Goal: Information Seeking & Learning: Learn about a topic

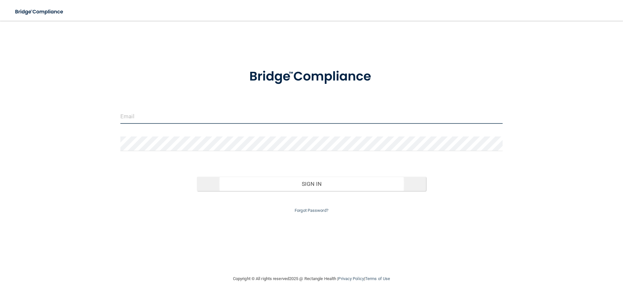
type input "[EMAIL_ADDRESS][DOMAIN_NAME]"
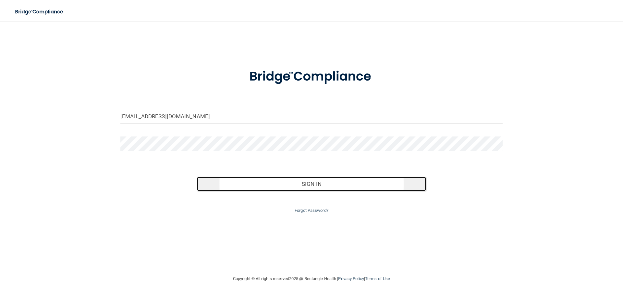
click at [348, 187] on button "Sign In" at bounding box center [311, 184] width 229 height 14
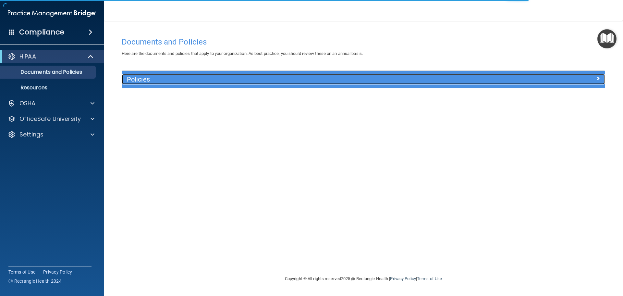
click at [253, 78] on h5 "Policies" at bounding box center [303, 79] width 352 height 7
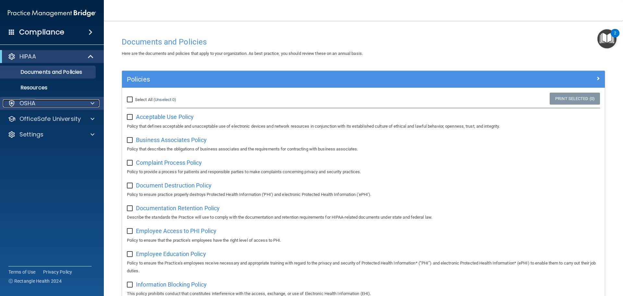
click at [89, 104] on div at bounding box center [91, 103] width 16 height 8
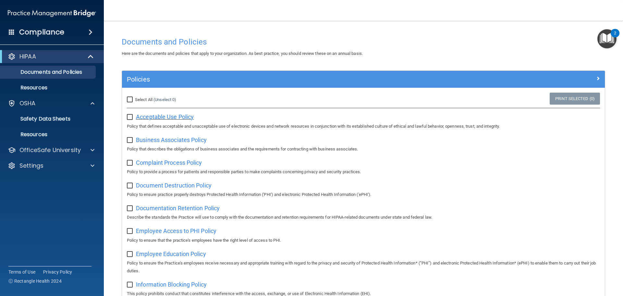
click at [186, 115] on span "Acceptable Use Policy" at bounding box center [165, 116] width 58 height 7
click at [169, 136] on div "Business Associates Policy Policy that describes the obligations of business as…" at bounding box center [363, 143] width 473 height 18
click at [171, 138] on span "Business Associates Policy" at bounding box center [171, 139] width 71 height 7
click at [172, 159] on div "Complaint Process Policy Policy to provide a process for patients and responsib…" at bounding box center [363, 166] width 473 height 18
click at [172, 160] on span "Complaint Process Policy" at bounding box center [169, 162] width 66 height 7
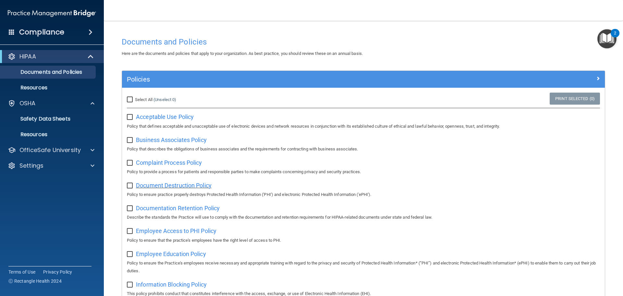
click at [177, 188] on span "Document Destruction Policy" at bounding box center [174, 185] width 76 height 7
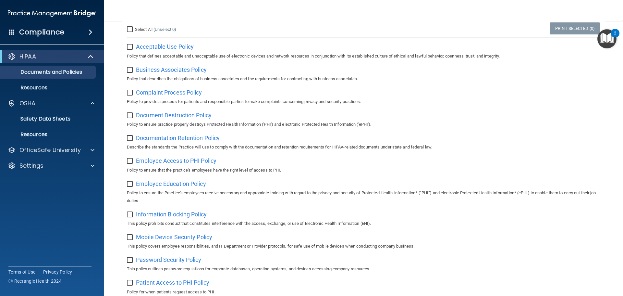
scroll to position [97, 0]
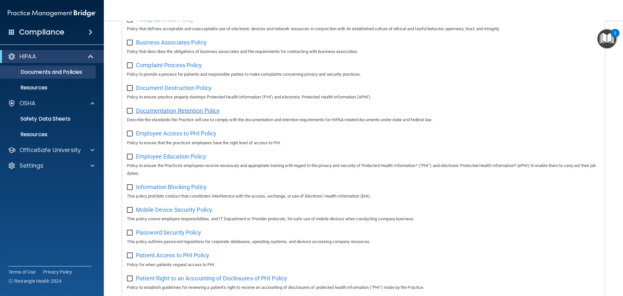
click at [194, 108] on span "Documentation Retention Policy" at bounding box center [178, 110] width 84 height 7
click at [186, 131] on div "Employee Access to PHI Policy Policy to ensure that the practice's employees ha…" at bounding box center [363, 137] width 473 height 18
click at [189, 136] on span "Employee Access to PHI Policy" at bounding box center [176, 133] width 80 height 7
click at [158, 155] on span "Employee Education Policy" at bounding box center [171, 156] width 70 height 7
click at [155, 189] on span "Information Blocking Policy" at bounding box center [171, 186] width 71 height 7
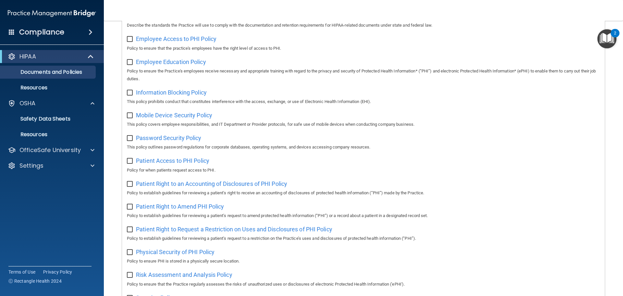
scroll to position [195, 0]
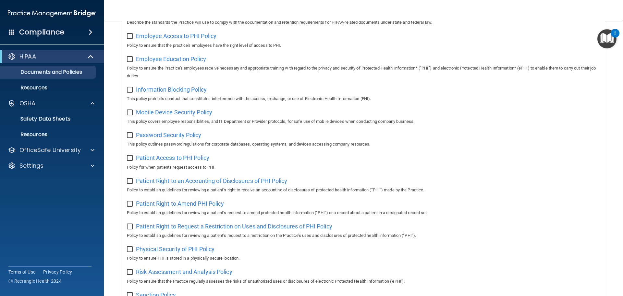
click at [173, 115] on span "Mobile Device Security Policy" at bounding box center [174, 112] width 76 height 7
click at [178, 161] on span "Patient Access to PHI Policy" at bounding box center [172, 157] width 73 height 7
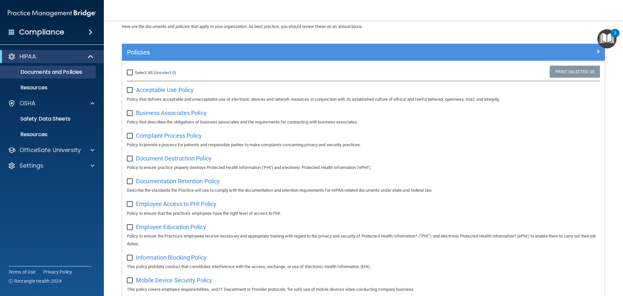
scroll to position [0, 0]
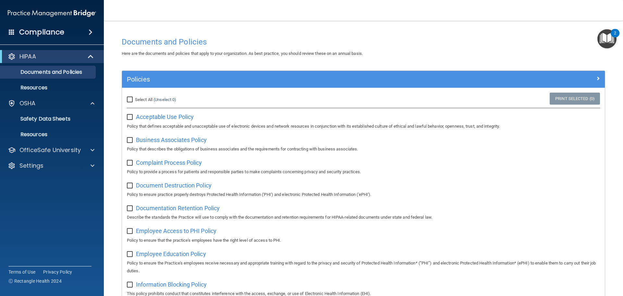
click at [133, 99] on input "Select All (Unselect 0) Unselect All" at bounding box center [130, 99] width 7 height 5
checkbox input "true"
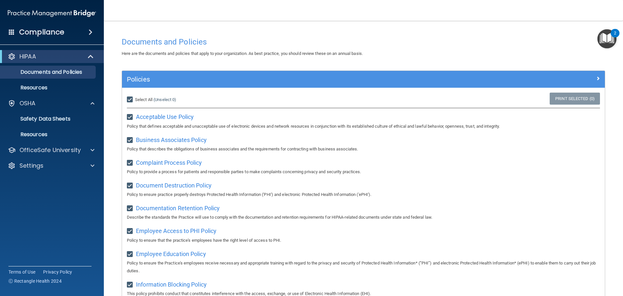
checkbox input "true"
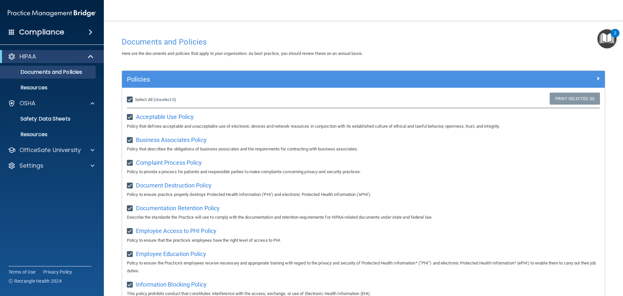
checkbox input "true"
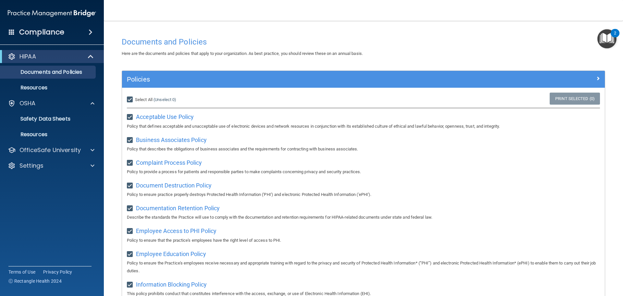
checkbox input "true"
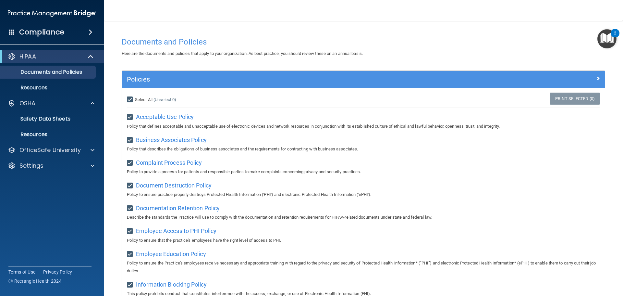
checkbox input "true"
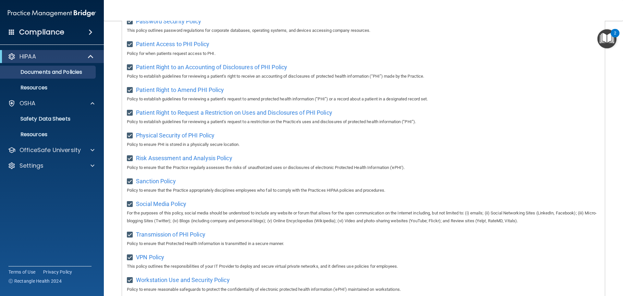
scroll to position [355, 0]
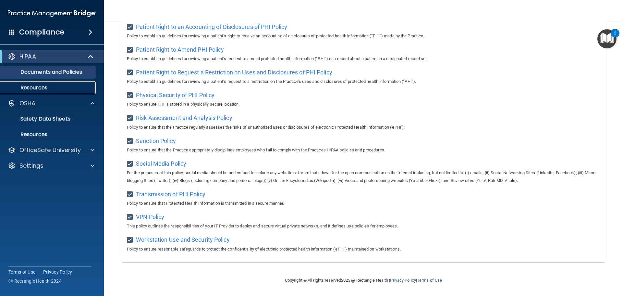
click at [34, 83] on link "Resources" at bounding box center [45, 87] width 102 height 13
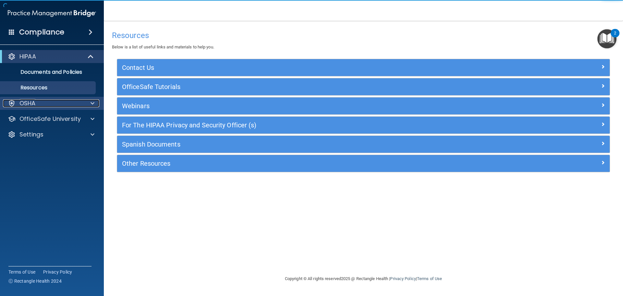
click at [45, 102] on div "OSHA" at bounding box center [43, 103] width 80 height 8
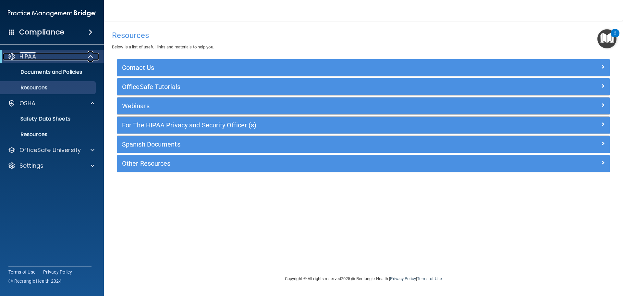
click at [28, 55] on p "HIPAA" at bounding box center [27, 57] width 17 height 8
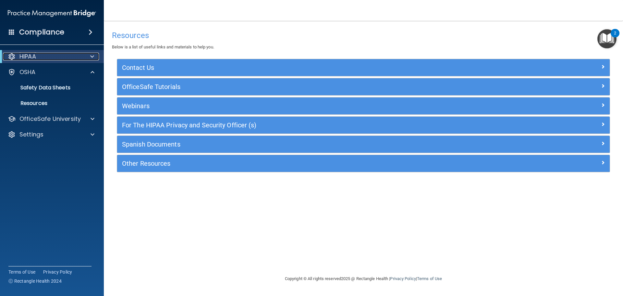
click at [28, 55] on p "HIPAA" at bounding box center [27, 57] width 17 height 8
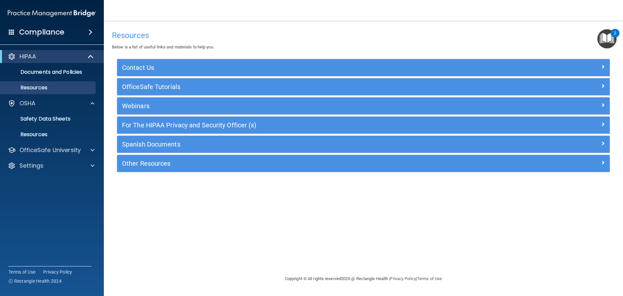
click at [46, 32] on h4 "Compliance" at bounding box center [41, 32] width 45 height 9
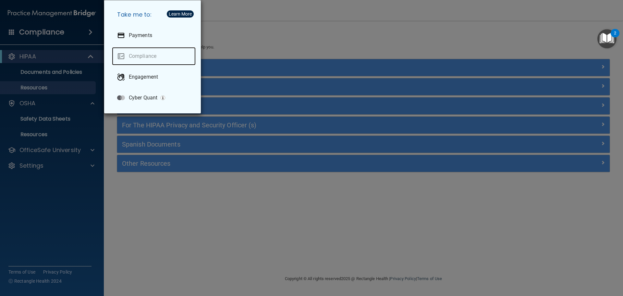
click at [146, 55] on link "Compliance" at bounding box center [154, 56] width 84 height 18
click at [26, 65] on div "Take me to: Payments Compliance Engagement Cyber Quant" at bounding box center [311, 148] width 623 height 296
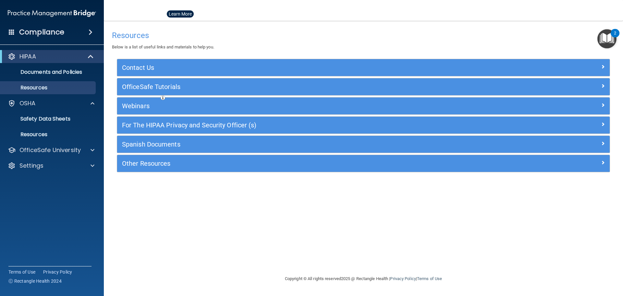
click at [54, 33] on h4 "Compliance" at bounding box center [41, 32] width 45 height 9
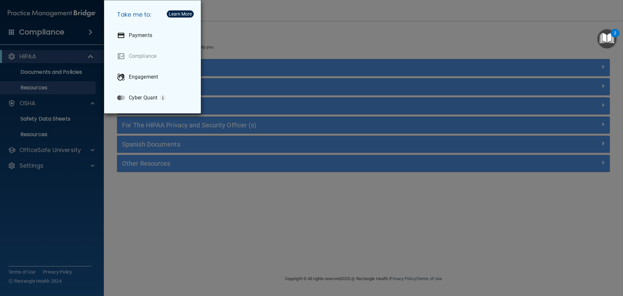
click at [32, 73] on div "Take me to: Payments Compliance Engagement Cyber Quant" at bounding box center [311, 148] width 623 height 296
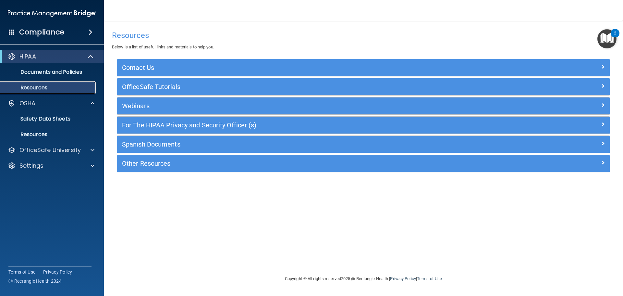
click at [43, 88] on p "Resources" at bounding box center [48, 87] width 89 height 6
click at [57, 70] on p "Documents and Policies" at bounding box center [48, 72] width 89 height 6
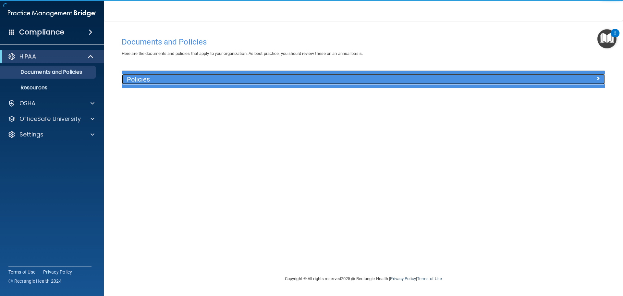
click at [207, 80] on h5 "Policies" at bounding box center [303, 79] width 352 height 7
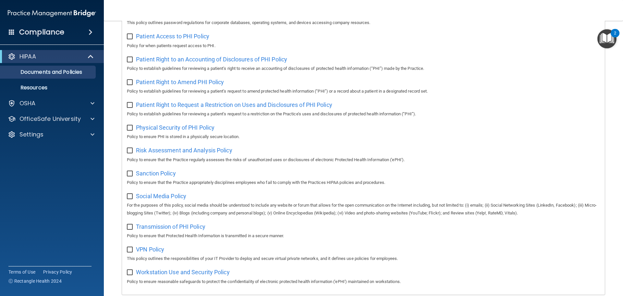
scroll to position [355, 0]
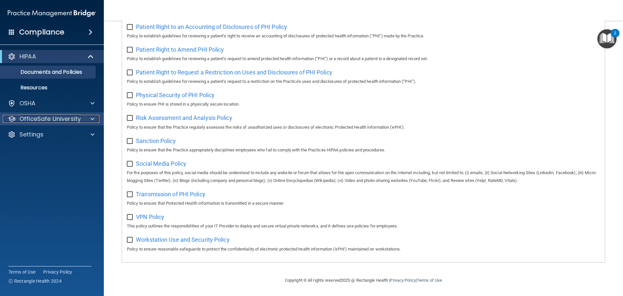
click at [51, 121] on p "OfficeSafe University" at bounding box center [49, 119] width 61 height 8
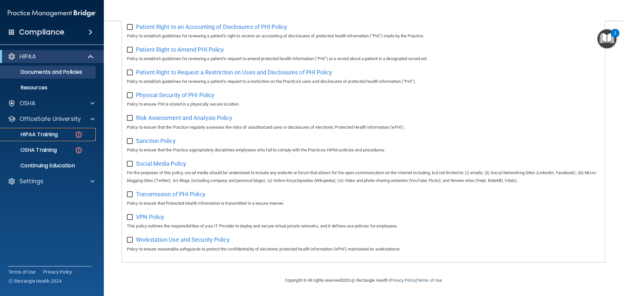
click at [61, 133] on div "HIPAA Training" at bounding box center [48, 134] width 89 height 6
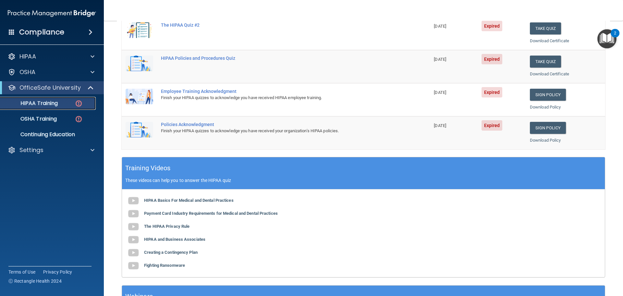
scroll to position [162, 0]
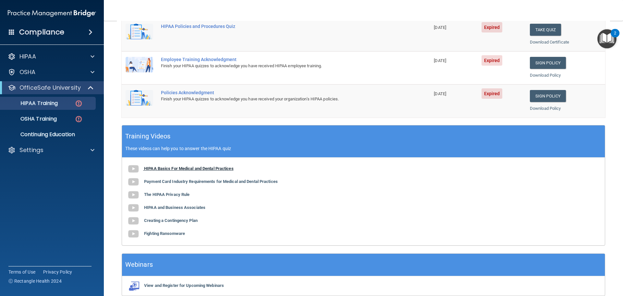
click at [180, 167] on b "HIPAA Basics For Medical and Dental Practices" at bounding box center [189, 168] width 90 height 5
click at [53, 56] on div "HIPAA" at bounding box center [43, 57] width 80 height 8
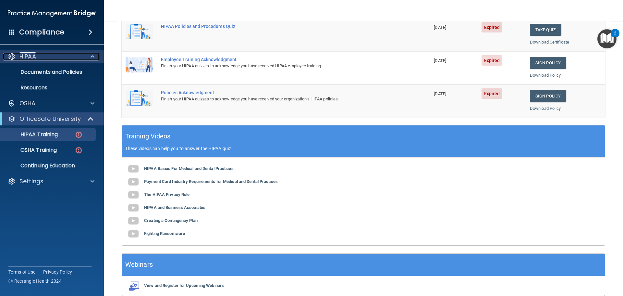
click at [51, 58] on div "HIPAA" at bounding box center [43, 57] width 80 height 8
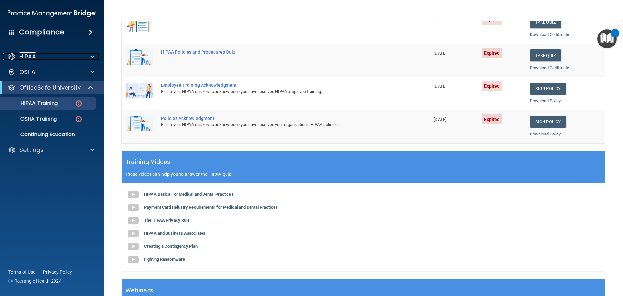
scroll to position [0, 0]
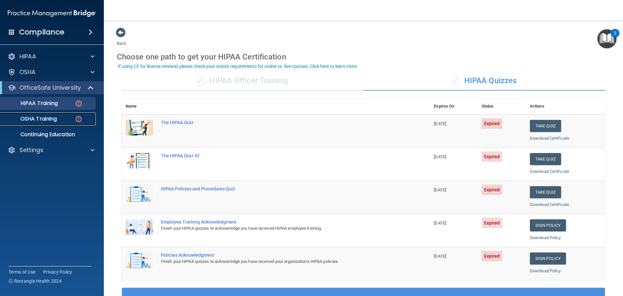
click at [68, 120] on div "OSHA Training" at bounding box center [48, 119] width 89 height 6
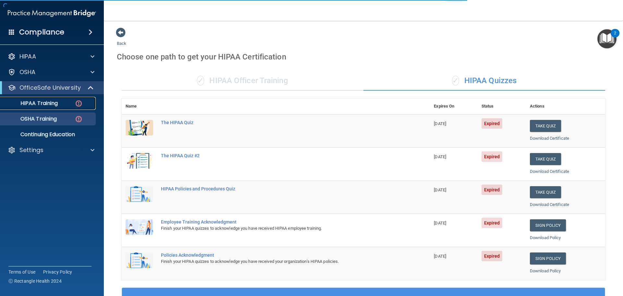
click at [76, 105] on img at bounding box center [79, 103] width 8 height 8
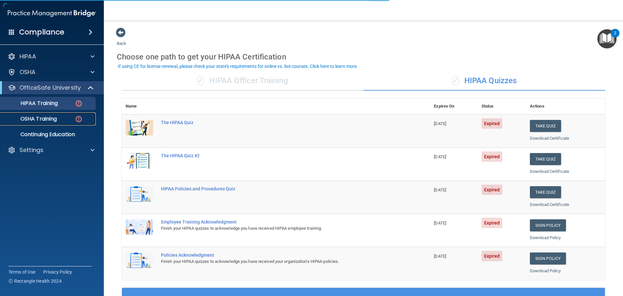
click at [76, 115] on img at bounding box center [79, 119] width 8 height 8
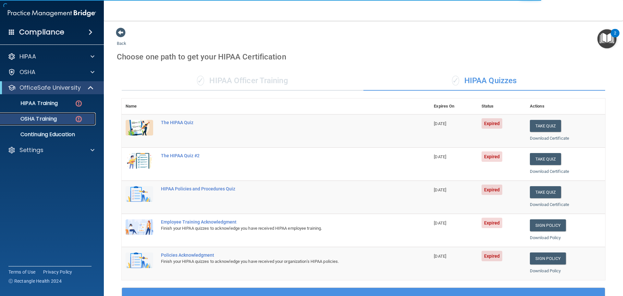
click at [76, 116] on img at bounding box center [79, 119] width 8 height 8
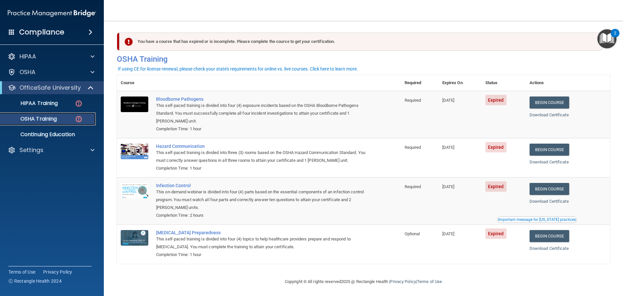
scroll to position [3, 0]
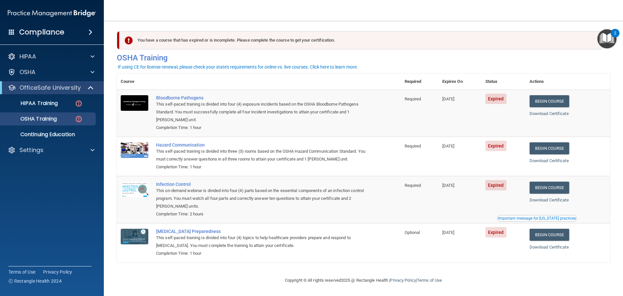
click at [50, 110] on ul "HIPAA Training OSHA Training Continuing Education" at bounding box center [52, 117] width 117 height 47
click at [51, 105] on p "HIPAA Training" at bounding box center [31, 103] width 54 height 6
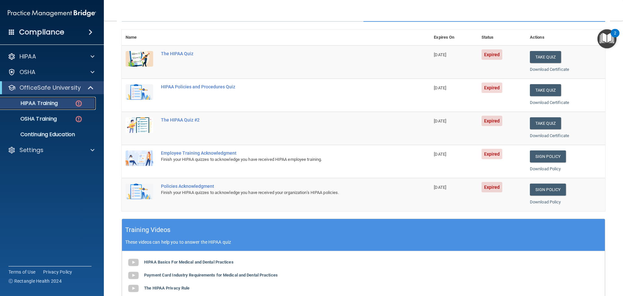
scroll to position [63, 0]
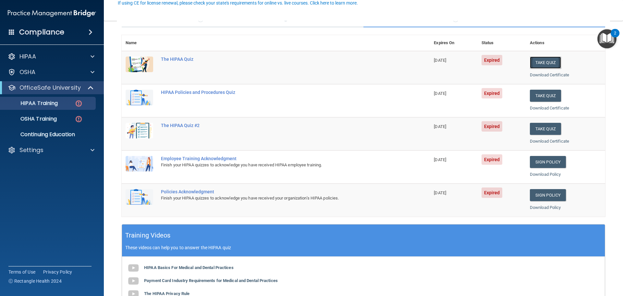
click at [548, 62] on button "Take Quiz" at bounding box center [545, 62] width 31 height 12
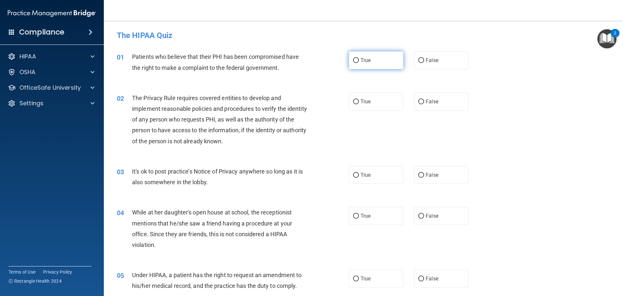
click at [373, 55] on label "True" at bounding box center [376, 60] width 55 height 18
click at [359, 58] on input "True" at bounding box center [356, 60] width 6 height 5
radio input "true"
click at [367, 104] on span "True" at bounding box center [366, 101] width 10 height 6
click at [359, 104] on input "True" at bounding box center [356, 101] width 6 height 5
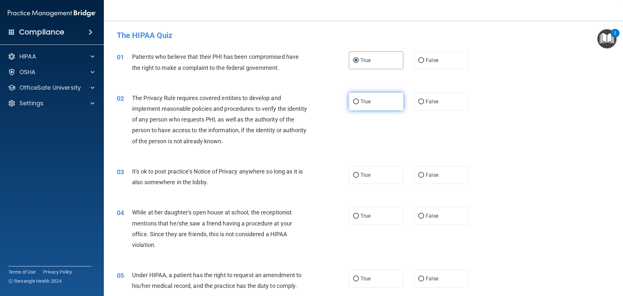
radio input "true"
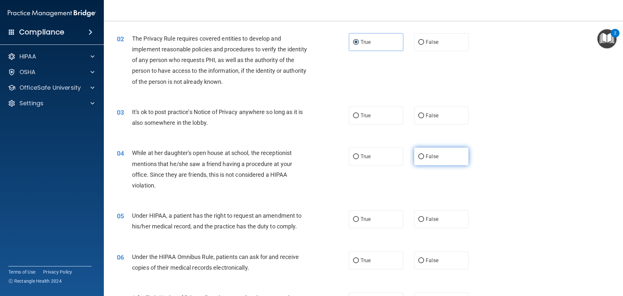
scroll to position [65, 0]
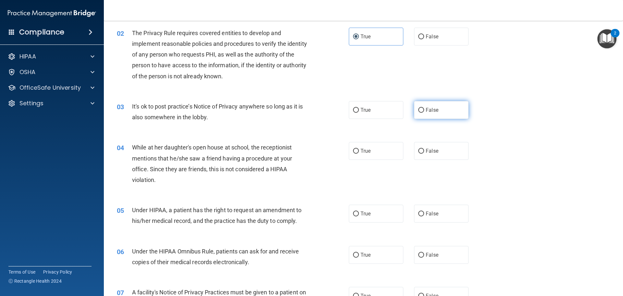
click at [444, 111] on label "False" at bounding box center [441, 110] width 55 height 18
click at [424, 111] on input "False" at bounding box center [421, 110] width 6 height 5
radio input "true"
click at [434, 153] on span "False" at bounding box center [432, 151] width 13 height 6
click at [424, 153] on input "False" at bounding box center [421, 151] width 6 height 5
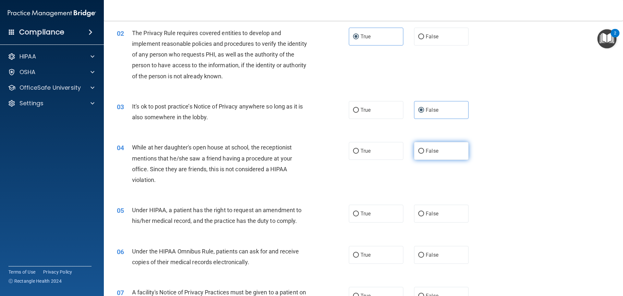
radio input "true"
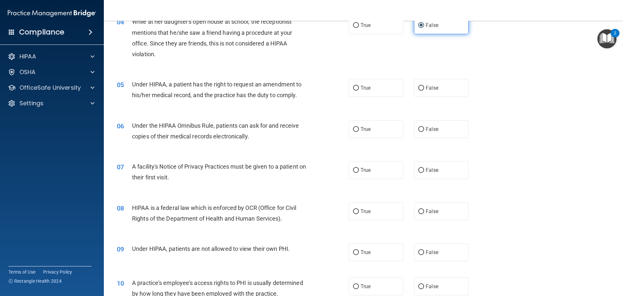
scroll to position [195, 0]
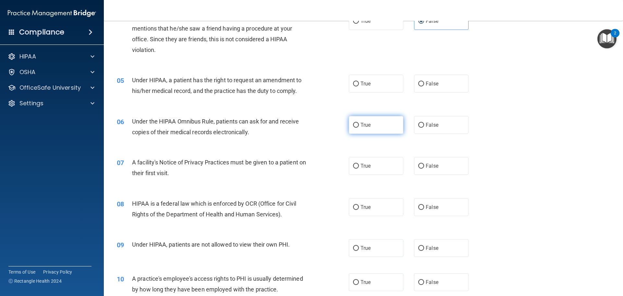
click at [353, 116] on label "True" at bounding box center [376, 125] width 55 height 18
click at [353, 123] on input "True" at bounding box center [356, 125] width 6 height 5
radio input "true"
click at [363, 166] on span "True" at bounding box center [366, 166] width 10 height 6
click at [359, 166] on input "True" at bounding box center [356, 166] width 6 height 5
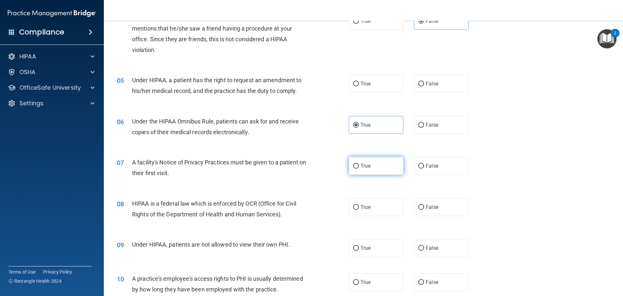
radio input "true"
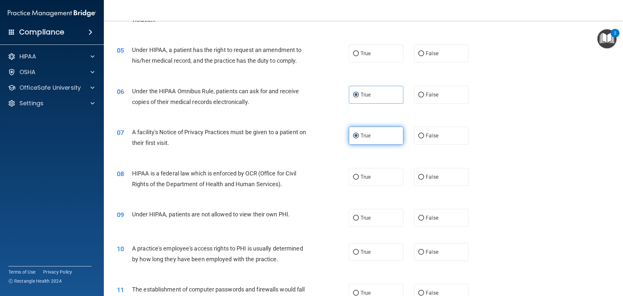
scroll to position [260, 0]
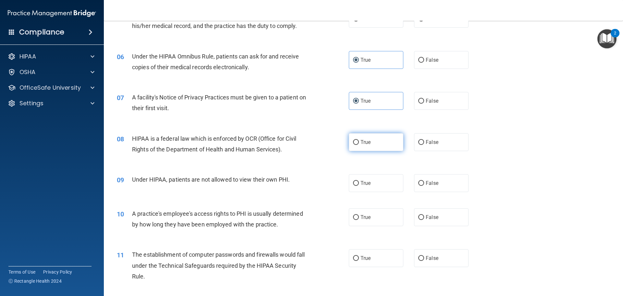
click at [365, 141] on span "True" at bounding box center [366, 142] width 10 height 6
click at [359, 141] on input "True" at bounding box center [356, 142] width 6 height 5
radio input "true"
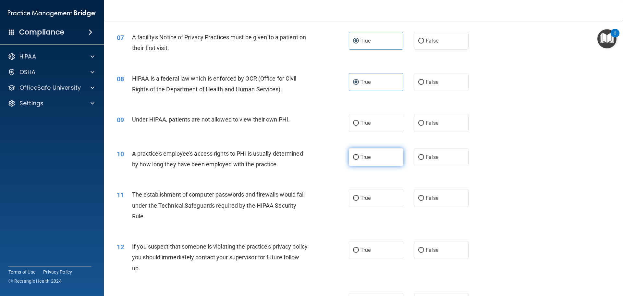
scroll to position [325, 0]
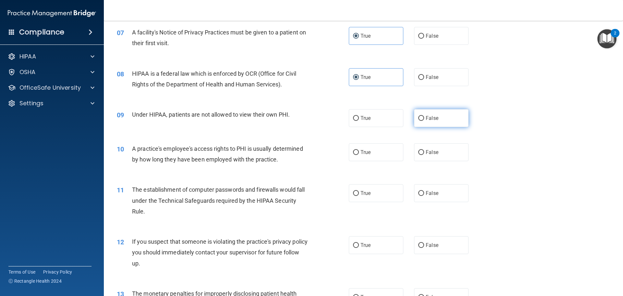
click at [425, 122] on label "False" at bounding box center [441, 118] width 55 height 18
click at [424, 121] on input "False" at bounding box center [421, 118] width 6 height 5
radio input "true"
click at [421, 153] on label "False" at bounding box center [441, 152] width 55 height 18
click at [421, 153] on input "False" at bounding box center [421, 152] width 6 height 5
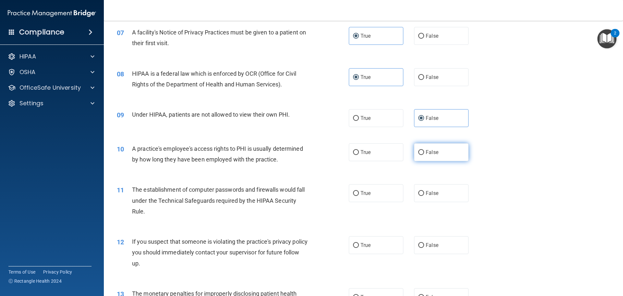
radio input "true"
click at [374, 187] on label "True" at bounding box center [376, 193] width 55 height 18
click at [359, 191] on input "True" at bounding box center [356, 193] width 6 height 5
radio input "true"
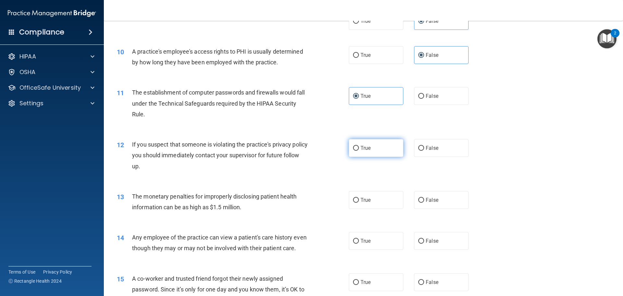
scroll to position [422, 0]
click at [376, 144] on label "True" at bounding box center [376, 148] width 55 height 18
click at [359, 145] on input "True" at bounding box center [356, 147] width 6 height 5
radio input "true"
click at [371, 194] on label "True" at bounding box center [376, 199] width 55 height 18
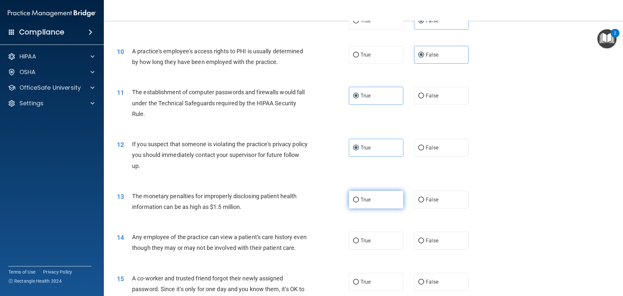
click at [359, 197] on input "True" at bounding box center [356, 199] width 6 height 5
radio input "true"
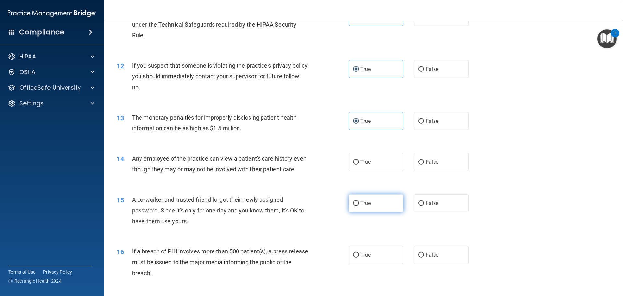
scroll to position [519, 0]
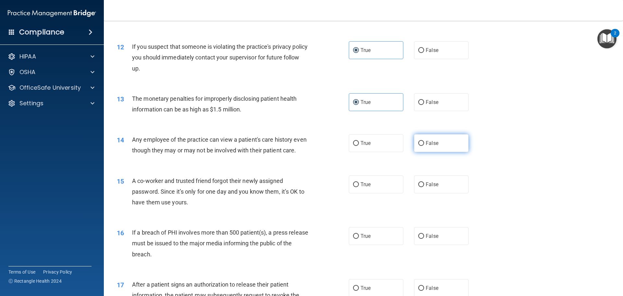
click at [421, 143] on label "False" at bounding box center [441, 143] width 55 height 18
click at [421, 143] on input "False" at bounding box center [421, 143] width 6 height 5
radio input "true"
click at [426, 187] on span "False" at bounding box center [432, 184] width 13 height 6
click at [424, 187] on input "False" at bounding box center [421, 184] width 6 height 5
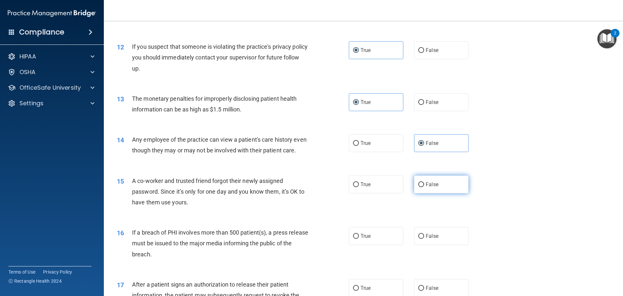
radio input "true"
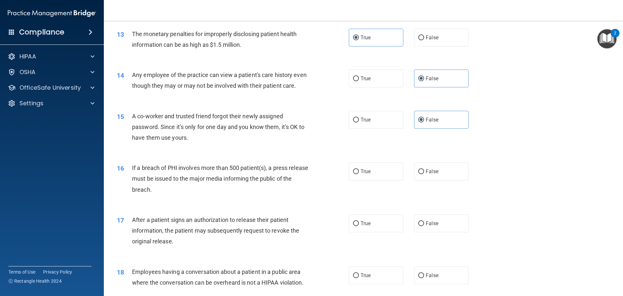
scroll to position [584, 0]
click at [366, 174] on span "True" at bounding box center [366, 171] width 10 height 6
click at [359, 174] on input "True" at bounding box center [356, 171] width 6 height 5
radio input "true"
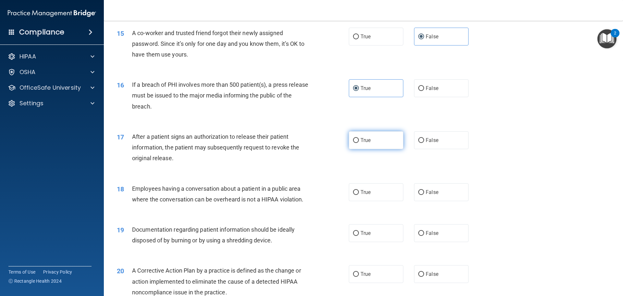
scroll to position [681, 0]
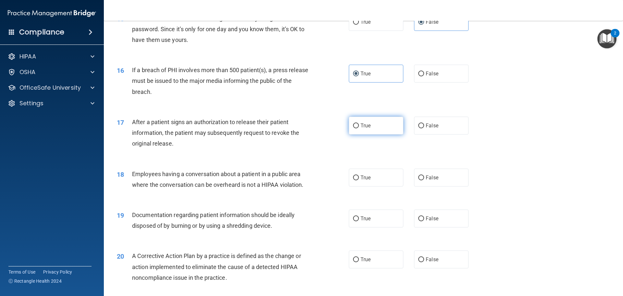
click at [374, 134] on label "True" at bounding box center [376, 126] width 55 height 18
click at [359, 128] on input "True" at bounding box center [356, 125] width 6 height 5
radio input "true"
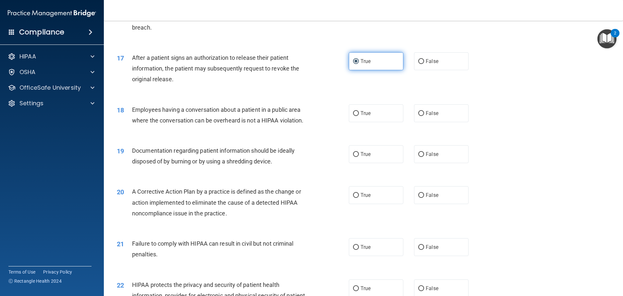
scroll to position [746, 0]
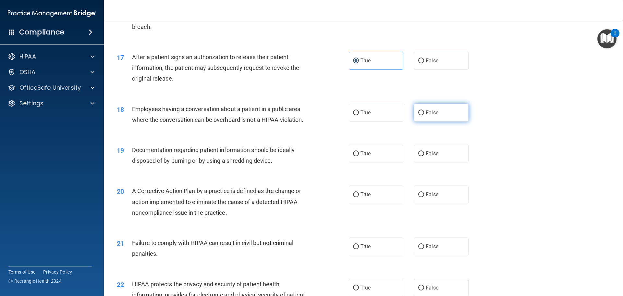
click at [419, 115] on input "False" at bounding box center [421, 112] width 6 height 5
radio input "true"
click at [375, 162] on label "True" at bounding box center [376, 153] width 55 height 18
click at [359, 156] on input "True" at bounding box center [356, 153] width 6 height 5
radio input "true"
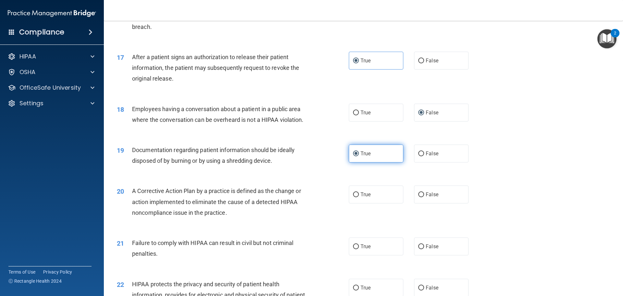
scroll to position [811, 0]
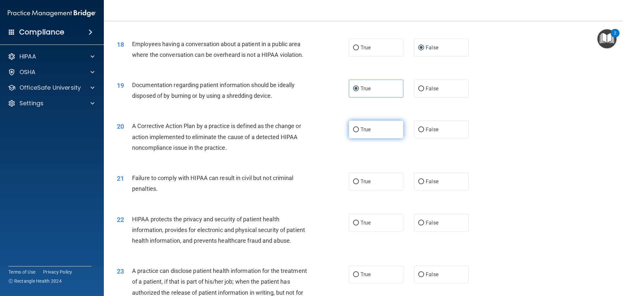
click at [368, 132] on span "True" at bounding box center [366, 129] width 10 height 6
click at [359, 132] on input "True" at bounding box center [356, 129] width 6 height 5
radio input "true"
click at [438, 190] on label "False" at bounding box center [441, 181] width 55 height 18
click at [424, 184] on input "False" at bounding box center [421, 181] width 6 height 5
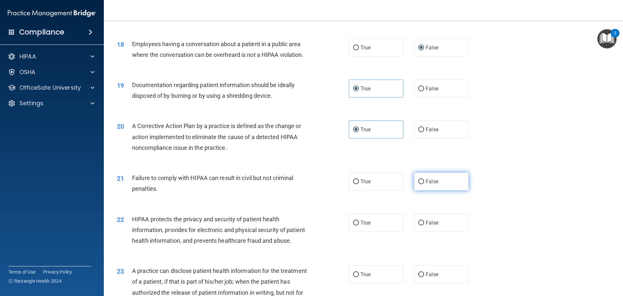
radio input "true"
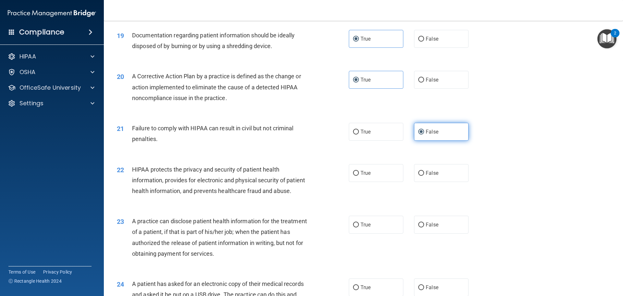
scroll to position [876, 0]
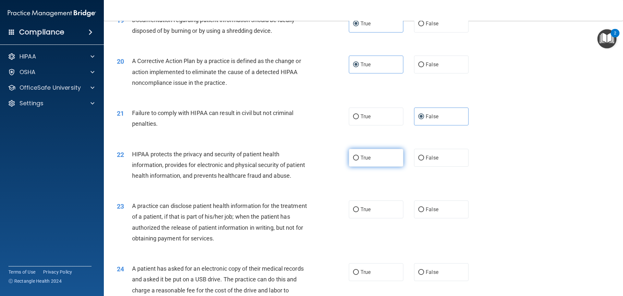
click at [365, 166] on label "True" at bounding box center [376, 158] width 55 height 18
click at [359, 160] on input "True" at bounding box center [356, 157] width 6 height 5
radio input "true"
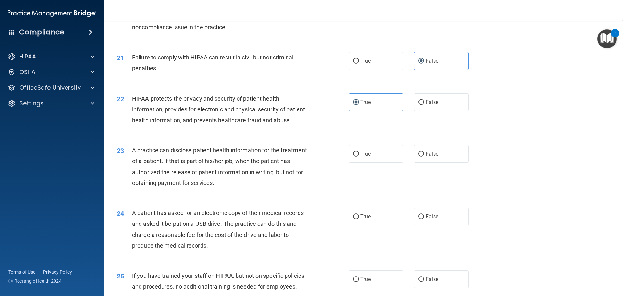
scroll to position [941, 0]
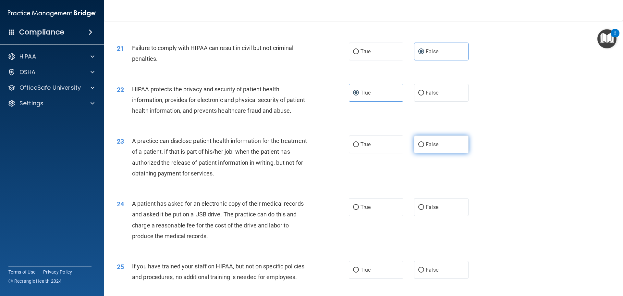
click at [427, 153] on label "False" at bounding box center [441, 144] width 55 height 18
click at [424, 147] on input "False" at bounding box center [421, 144] width 6 height 5
radio input "true"
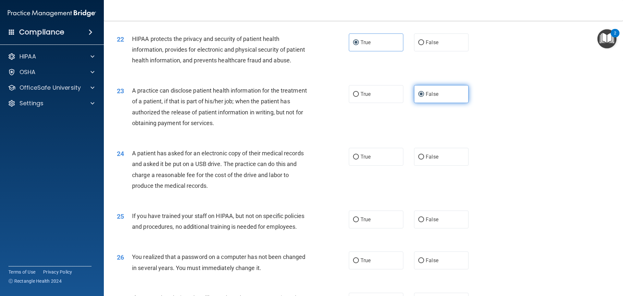
scroll to position [1006, 0]
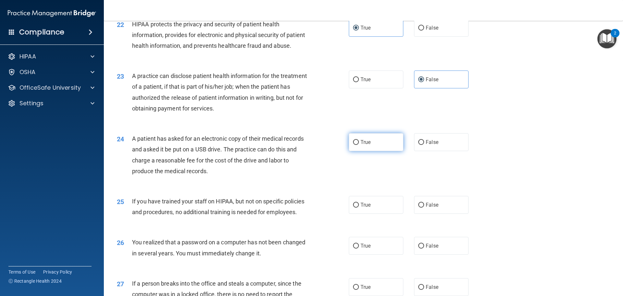
click at [377, 151] on label "True" at bounding box center [376, 142] width 55 height 18
click at [359, 145] on input "True" at bounding box center [356, 142] width 6 height 5
radio input "true"
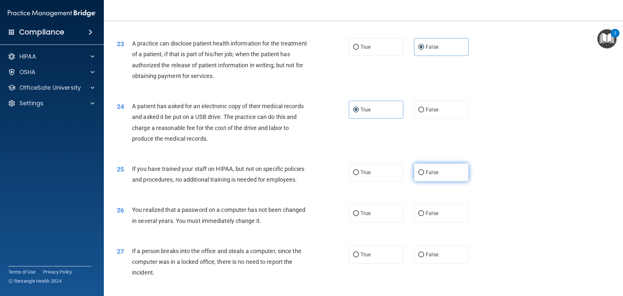
click at [430, 175] on span "False" at bounding box center [432, 172] width 13 height 6
click at [424, 175] on input "False" at bounding box center [421, 172] width 6 height 5
radio input "true"
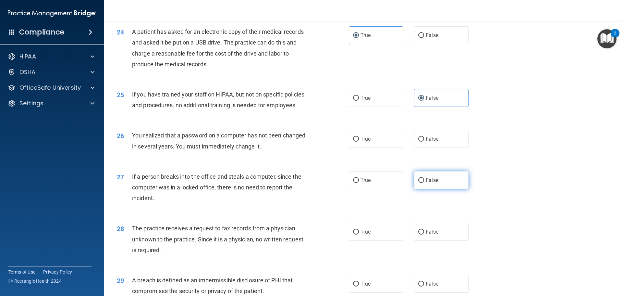
scroll to position [1136, 0]
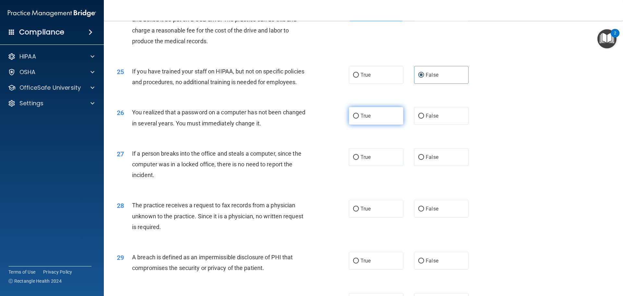
click at [370, 125] on label "True" at bounding box center [376, 116] width 55 height 18
click at [359, 118] on input "True" at bounding box center [356, 116] width 6 height 5
radio input "true"
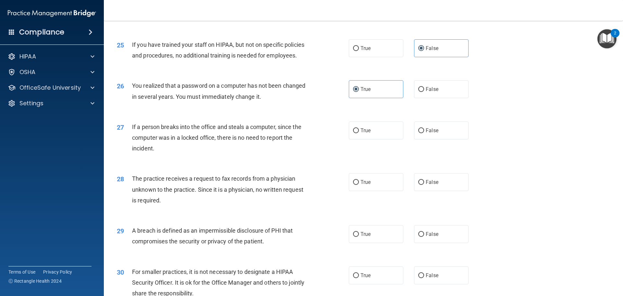
scroll to position [1201, 0]
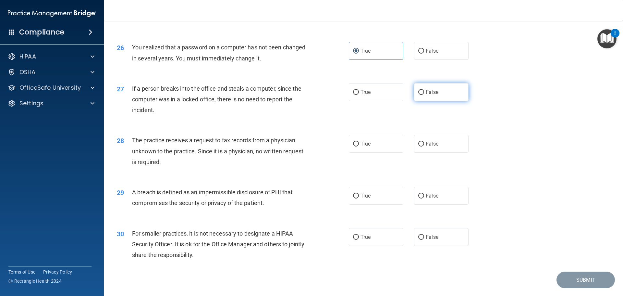
click at [435, 101] on label "False" at bounding box center [441, 92] width 55 height 18
click at [424, 95] on input "False" at bounding box center [421, 92] width 6 height 5
radio input "true"
click at [435, 147] on span "False" at bounding box center [432, 144] width 13 height 6
click at [424, 146] on input "False" at bounding box center [421, 143] width 6 height 5
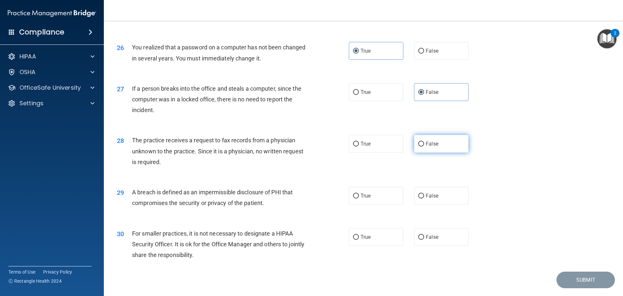
radio input "true"
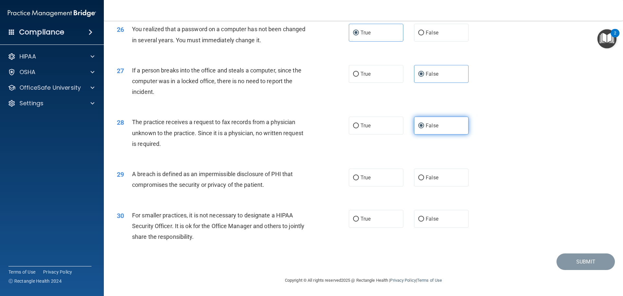
scroll to position [1240, 0]
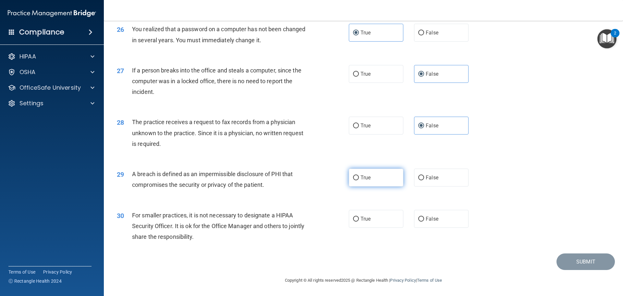
click at [370, 178] on label "True" at bounding box center [376, 177] width 55 height 18
click at [359, 178] on input "True" at bounding box center [356, 177] width 6 height 5
radio input "true"
click at [418, 221] on input "False" at bounding box center [421, 218] width 6 height 5
radio input "true"
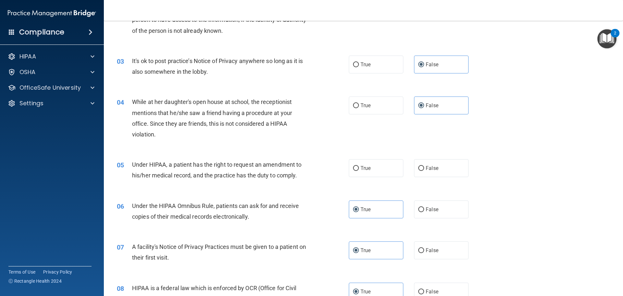
scroll to position [104, 0]
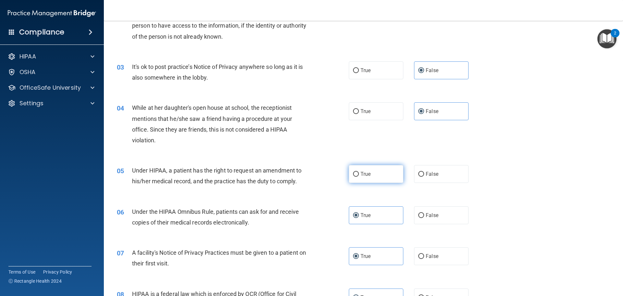
click at [374, 182] on label "True" at bounding box center [376, 174] width 55 height 18
click at [359, 177] on input "True" at bounding box center [356, 174] width 6 height 5
radio input "true"
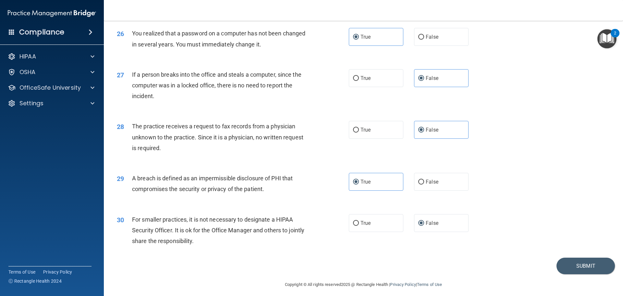
scroll to position [1240, 0]
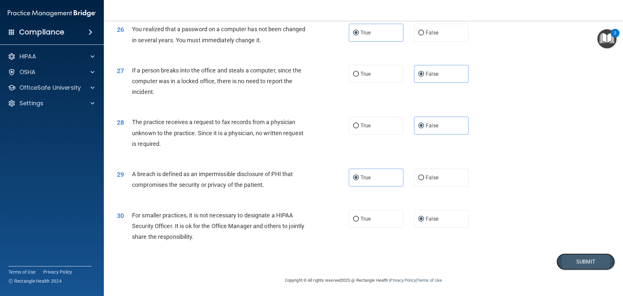
click at [578, 265] on button "Submit" at bounding box center [586, 261] width 58 height 17
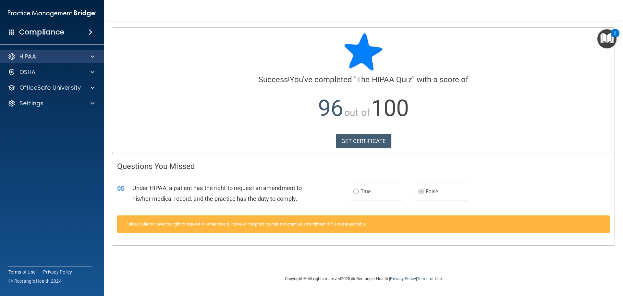
click at [62, 52] on div "HIPAA" at bounding box center [52, 56] width 104 height 13
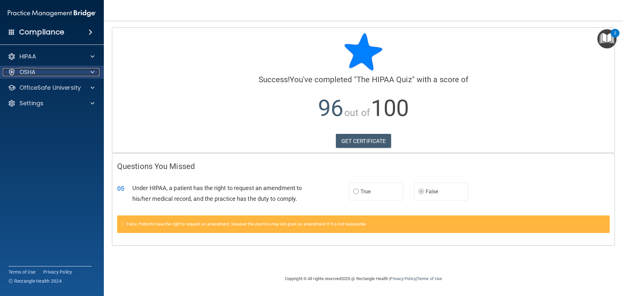
click at [59, 72] on div "OSHA" at bounding box center [43, 72] width 80 height 8
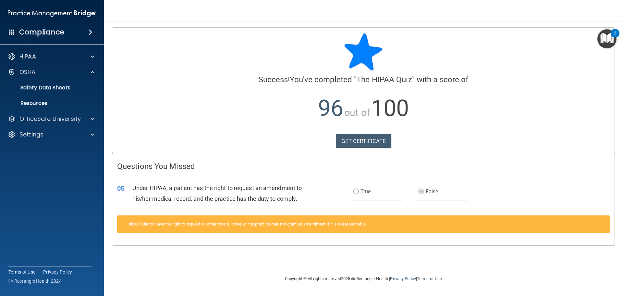
click at [60, 64] on div "HIPAA Documents and Policies Report an Incident Business Associates Emergency P…" at bounding box center [52, 96] width 104 height 99
click at [61, 49] on div "HIPAA Documents and Policies Report an Incident Business Associates Emergency P…" at bounding box center [52, 96] width 104 height 99
click at [61, 55] on div "HIPAA" at bounding box center [43, 57] width 80 height 8
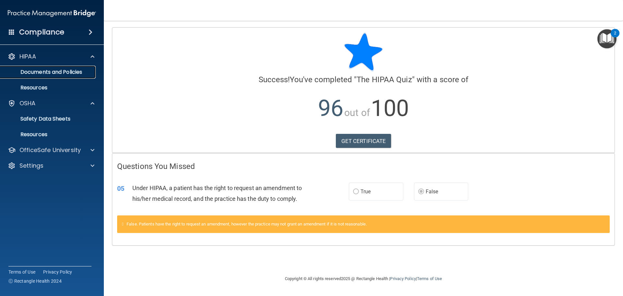
click at [61, 67] on link "Documents and Policies" at bounding box center [45, 72] width 102 height 13
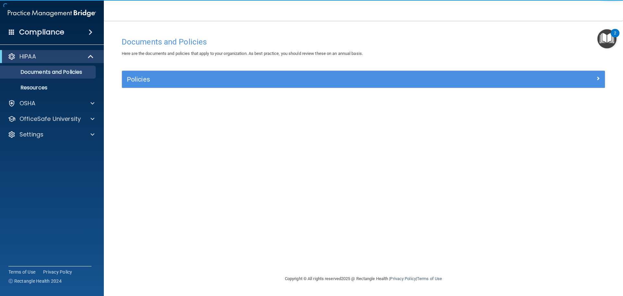
click at [49, 111] on div "HIPAA Documents and Policies Report an Incident Business Associates Emergency P…" at bounding box center [52, 96] width 104 height 99
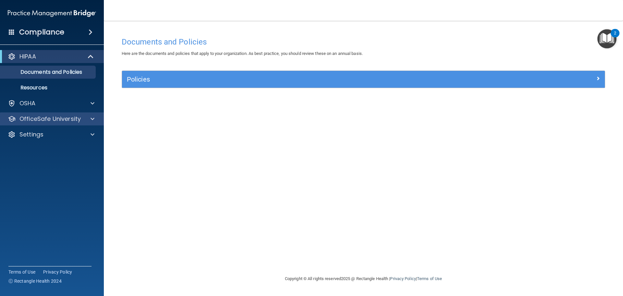
click at [56, 124] on div "OfficeSafe University" at bounding box center [52, 118] width 104 height 13
click at [53, 119] on p "OfficeSafe University" at bounding box center [49, 119] width 61 height 8
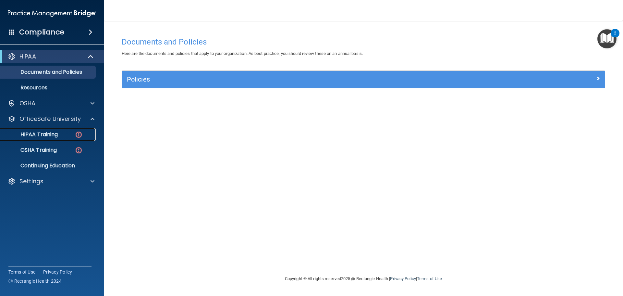
click at [56, 135] on p "HIPAA Training" at bounding box center [31, 134] width 54 height 6
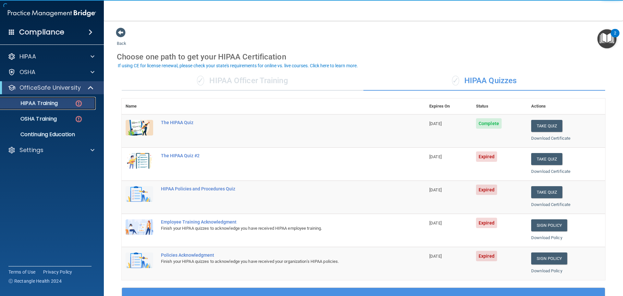
scroll to position [32, 0]
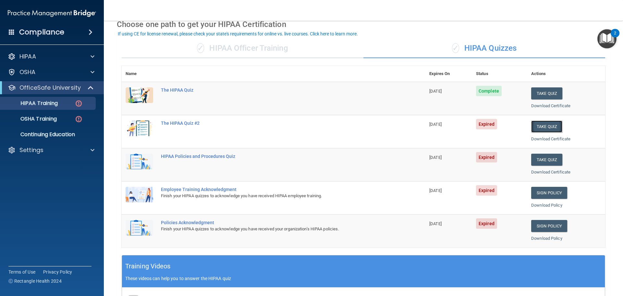
click at [552, 127] on button "Take Quiz" at bounding box center [546, 126] width 31 height 12
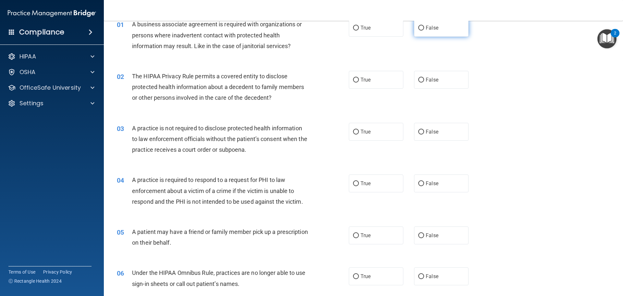
click at [434, 30] on span "False" at bounding box center [432, 28] width 13 height 6
click at [424, 30] on input "False" at bounding box center [421, 28] width 6 height 5
radio input "true"
click at [383, 80] on label "True" at bounding box center [376, 80] width 55 height 18
click at [359, 80] on input "True" at bounding box center [356, 80] width 6 height 5
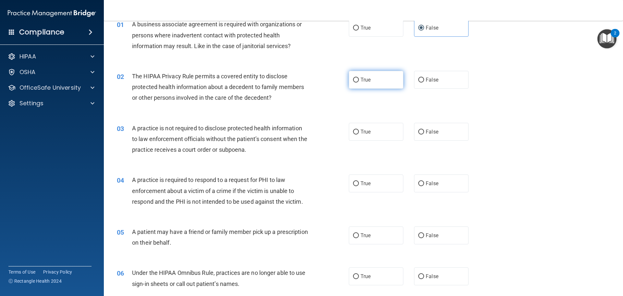
radio input "true"
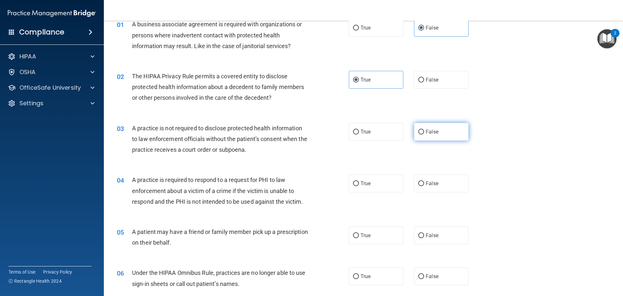
click at [427, 129] on span "False" at bounding box center [432, 132] width 13 height 6
click at [424, 129] on input "False" at bounding box center [421, 131] width 6 height 5
radio input "true"
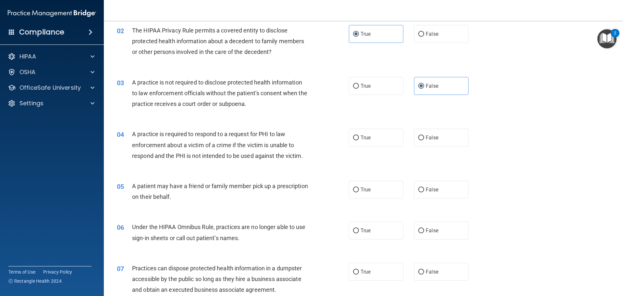
scroll to position [97, 0]
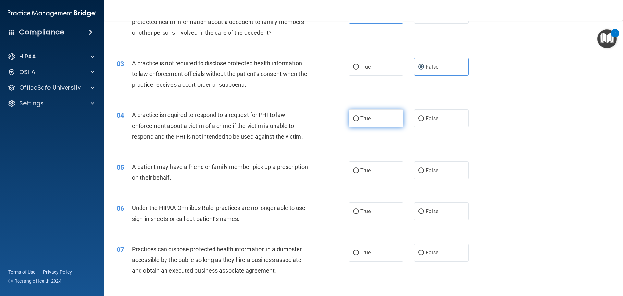
click at [388, 117] on label "True" at bounding box center [376, 118] width 55 height 18
click at [359, 117] on input "True" at bounding box center [356, 118] width 6 height 5
radio input "true"
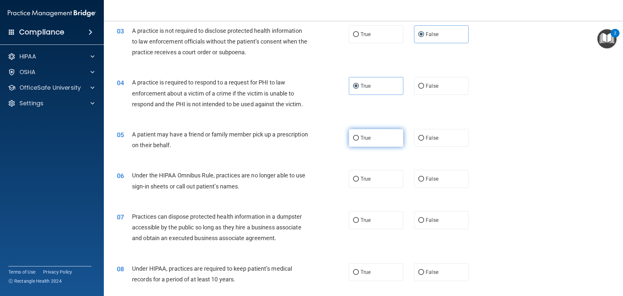
click at [361, 135] on span "True" at bounding box center [366, 138] width 10 height 6
click at [359, 136] on input "True" at bounding box center [356, 138] width 6 height 5
radio input "true"
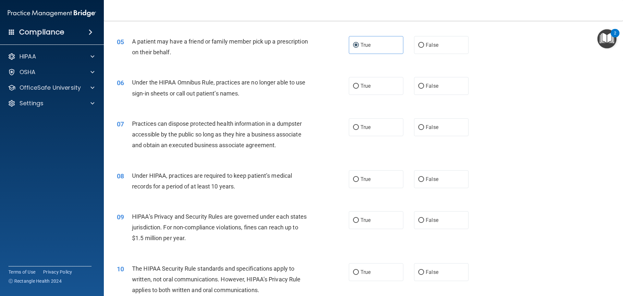
scroll to position [227, 0]
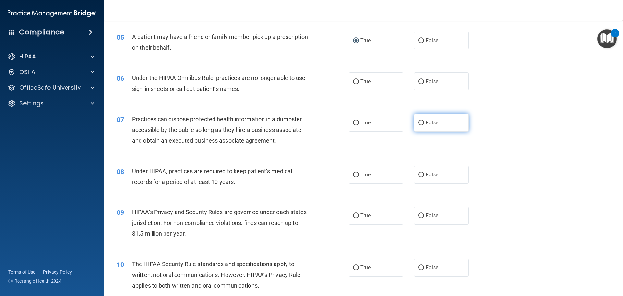
click at [428, 124] on span "False" at bounding box center [432, 122] width 13 height 6
click at [424, 124] on input "False" at bounding box center [421, 122] width 6 height 5
radio input "true"
click at [433, 84] on label "False" at bounding box center [441, 81] width 55 height 18
click at [424, 84] on input "False" at bounding box center [421, 81] width 6 height 5
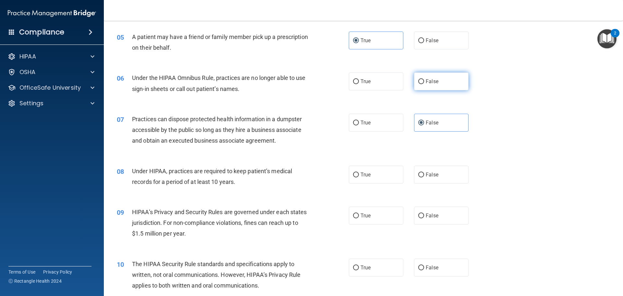
radio input "true"
click at [429, 173] on span "False" at bounding box center [432, 174] width 13 height 6
click at [424, 173] on input "False" at bounding box center [421, 174] width 6 height 5
radio input "true"
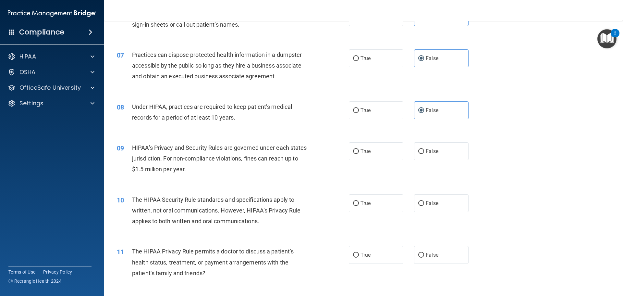
scroll to position [292, 0]
click at [430, 155] on label "False" at bounding box center [441, 150] width 55 height 18
click at [424, 153] on input "False" at bounding box center [421, 150] width 6 height 5
radio input "true"
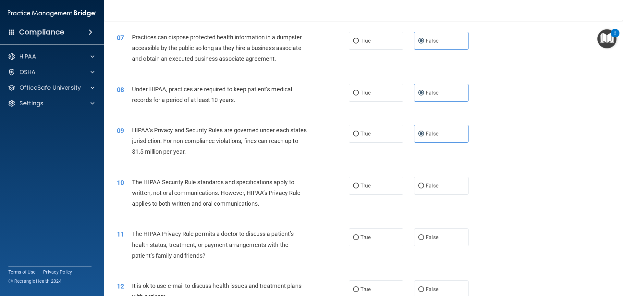
scroll to position [325, 0]
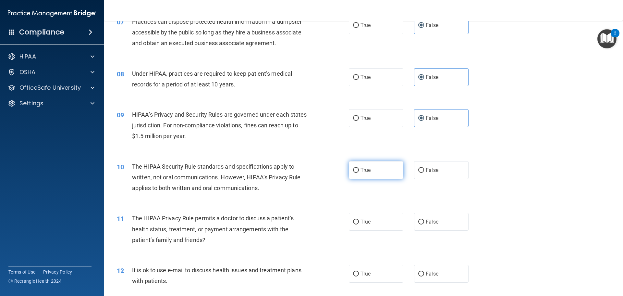
click at [370, 171] on label "True" at bounding box center [376, 170] width 55 height 18
click at [359, 171] on input "True" at bounding box center [356, 170] width 6 height 5
radio input "true"
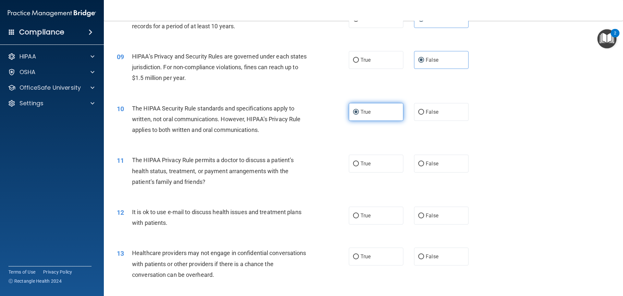
scroll to position [389, 0]
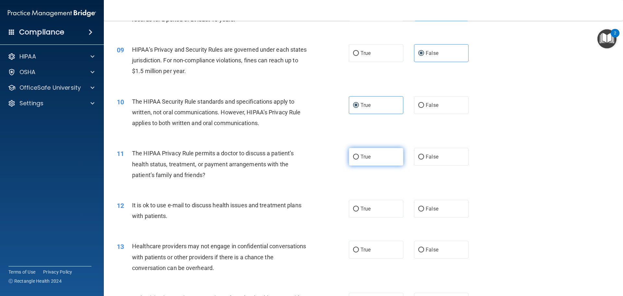
click at [364, 162] on label "True" at bounding box center [376, 157] width 55 height 18
click at [359, 159] on input "True" at bounding box center [356, 156] width 6 height 5
radio input "true"
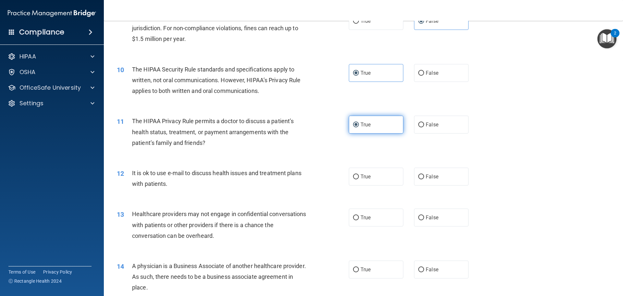
scroll to position [422, 0]
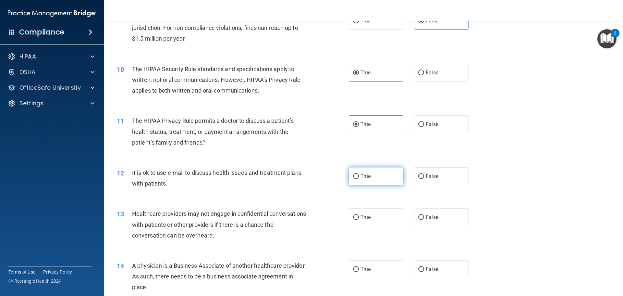
click at [365, 179] on label "True" at bounding box center [376, 176] width 55 height 18
click at [359, 179] on input "True" at bounding box center [356, 176] width 6 height 5
radio input "true"
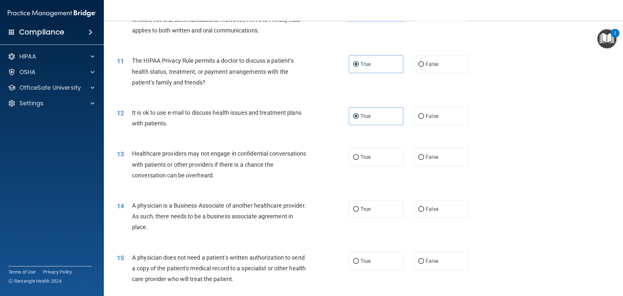
scroll to position [487, 0]
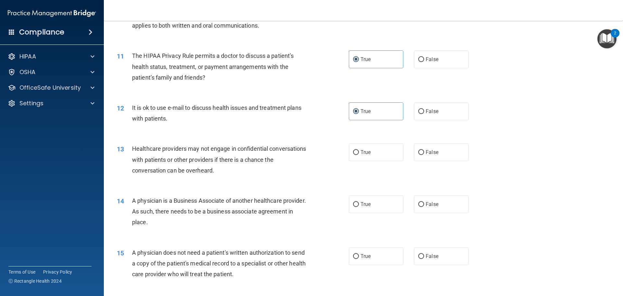
click at [437, 161] on div "13 Healthcare providers may not engage in confidential conversations with patie…" at bounding box center [363, 161] width 503 height 52
click at [436, 160] on label "False" at bounding box center [441, 152] width 55 height 18
click at [424, 155] on input "False" at bounding box center [421, 152] width 6 height 5
radio input "true"
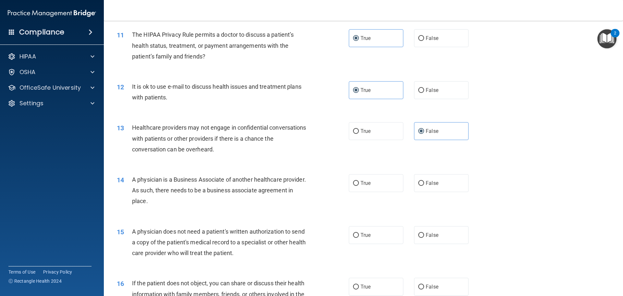
scroll to position [552, 0]
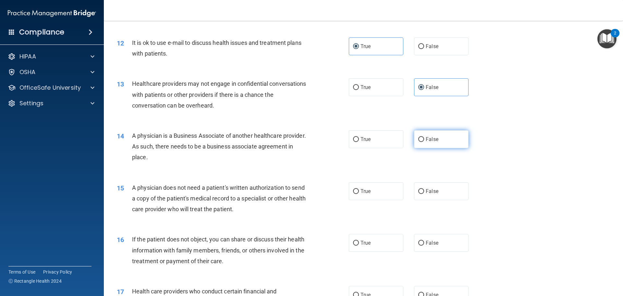
click at [426, 141] on span "False" at bounding box center [432, 139] width 13 height 6
click at [424, 141] on input "False" at bounding box center [421, 139] width 6 height 5
radio input "true"
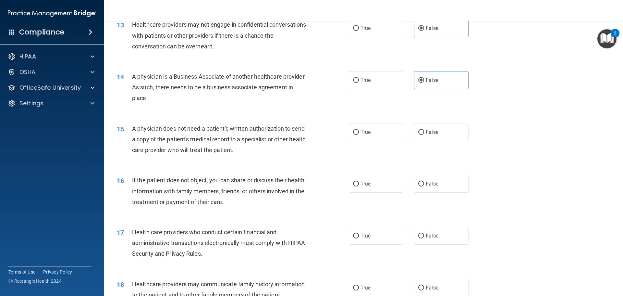
scroll to position [617, 0]
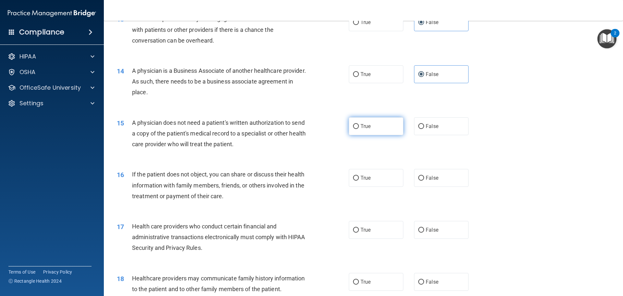
click at [373, 130] on label "True" at bounding box center [376, 126] width 55 height 18
click at [359, 129] on input "True" at bounding box center [356, 126] width 6 height 5
radio input "true"
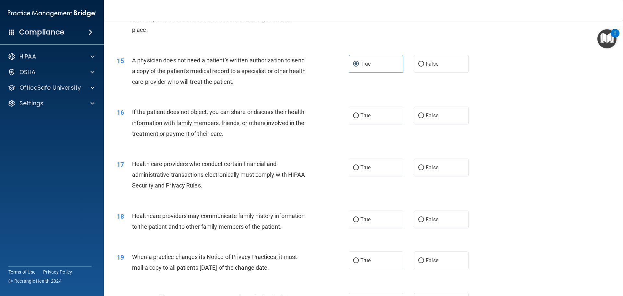
scroll to position [681, 0]
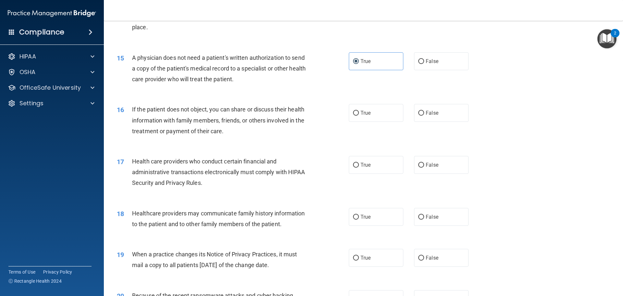
click at [366, 99] on div "16 If the patient does not object, you can share or discuss their health inform…" at bounding box center [363, 122] width 503 height 52
click at [367, 104] on label "True" at bounding box center [376, 113] width 55 height 18
click at [359, 111] on input "True" at bounding box center [356, 113] width 6 height 5
radio input "true"
drag, startPoint x: 366, startPoint y: 156, endPoint x: 372, endPoint y: 164, distance: 10.2
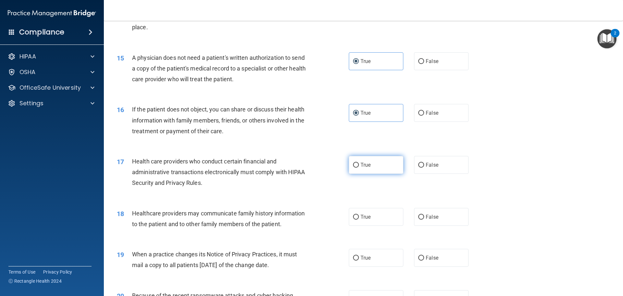
click at [366, 157] on label "True" at bounding box center [376, 165] width 55 height 18
click at [359, 163] on input "True" at bounding box center [356, 165] width 6 height 5
radio input "true"
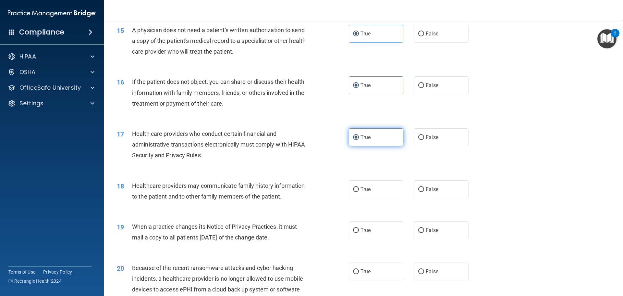
scroll to position [746, 0]
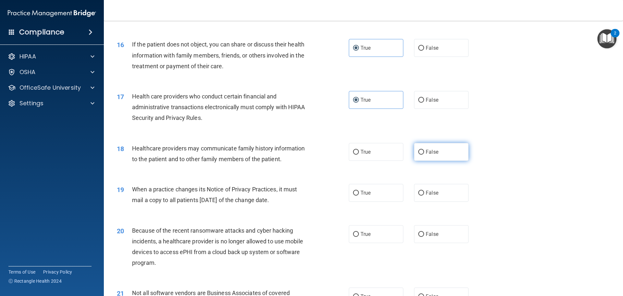
drag, startPoint x: 467, startPoint y: 146, endPoint x: 449, endPoint y: 148, distance: 18.3
click at [464, 146] on div "True False" at bounding box center [414, 152] width 131 height 18
click at [449, 148] on label "False" at bounding box center [441, 152] width 55 height 18
click at [424, 150] on input "False" at bounding box center [421, 152] width 6 height 5
radio input "true"
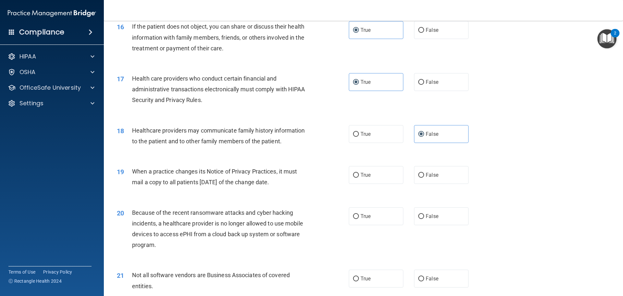
scroll to position [779, 0]
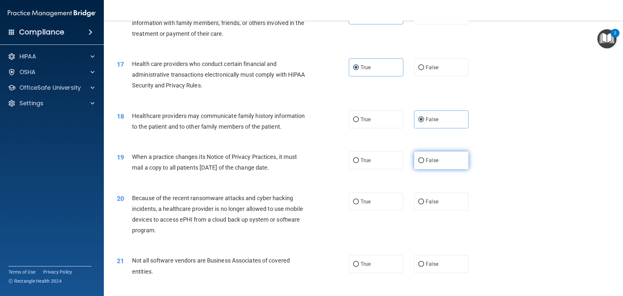
click at [435, 162] on span "False" at bounding box center [432, 160] width 13 height 6
click at [424, 162] on input "False" at bounding box center [421, 160] width 6 height 5
radio input "true"
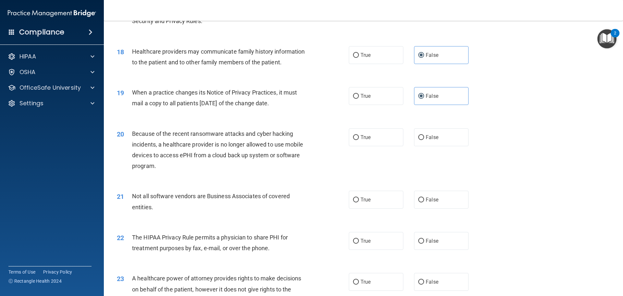
scroll to position [844, 0]
click at [441, 133] on label "False" at bounding box center [441, 137] width 55 height 18
click at [424, 134] on input "False" at bounding box center [421, 136] width 6 height 5
radio input "true"
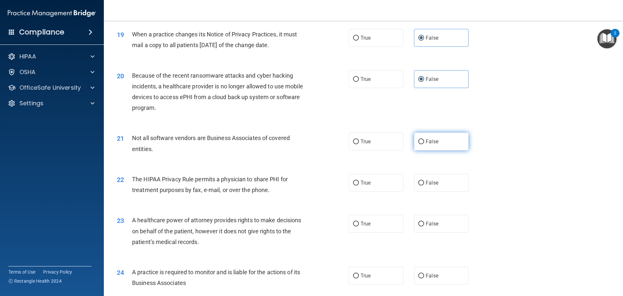
scroll to position [909, 0]
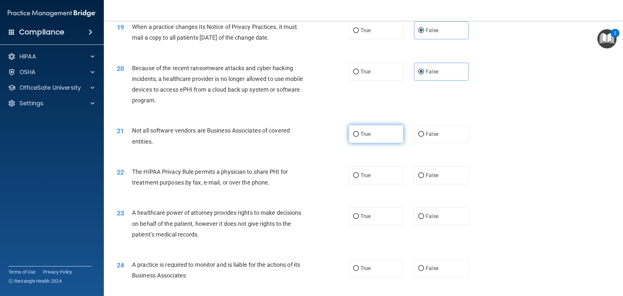
click at [377, 137] on label "True" at bounding box center [376, 134] width 55 height 18
click at [359, 137] on input "True" at bounding box center [356, 134] width 6 height 5
radio input "true"
click at [379, 170] on label "True" at bounding box center [376, 175] width 55 height 18
click at [359, 173] on input "True" at bounding box center [356, 175] width 6 height 5
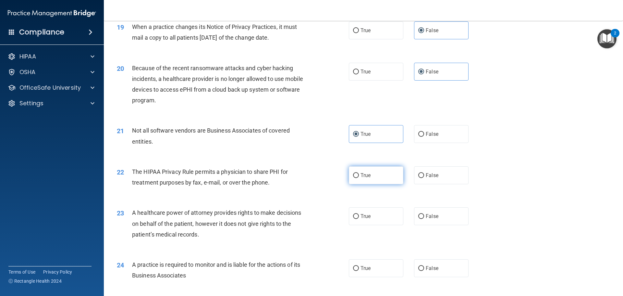
radio input "true"
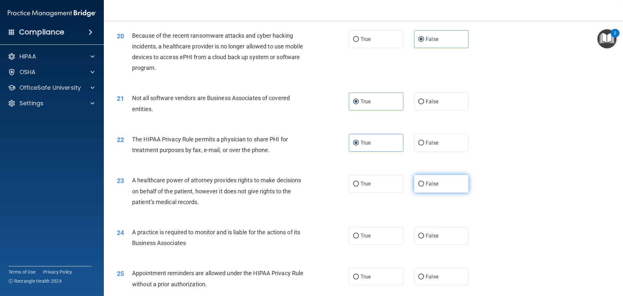
click at [432, 185] on span "False" at bounding box center [432, 183] width 13 height 6
click at [424, 185] on input "False" at bounding box center [421, 183] width 6 height 5
radio input "true"
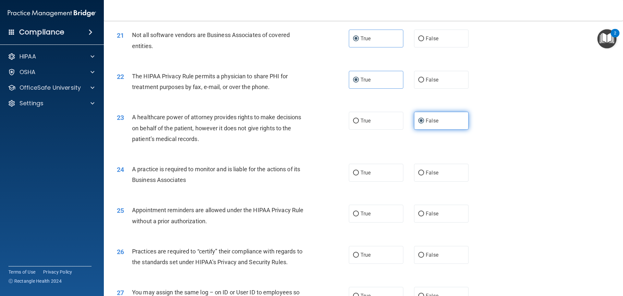
scroll to position [1006, 0]
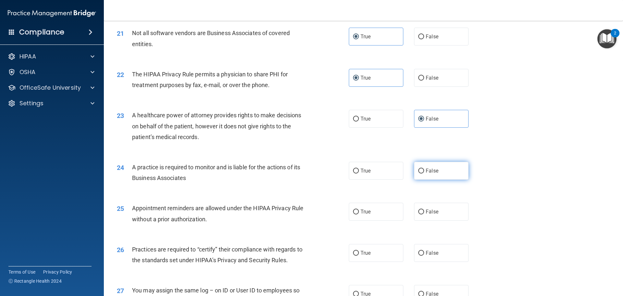
click at [420, 172] on input "False" at bounding box center [421, 170] width 6 height 5
radio input "true"
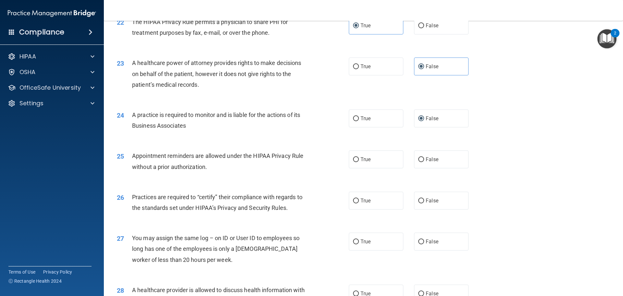
scroll to position [1071, 0]
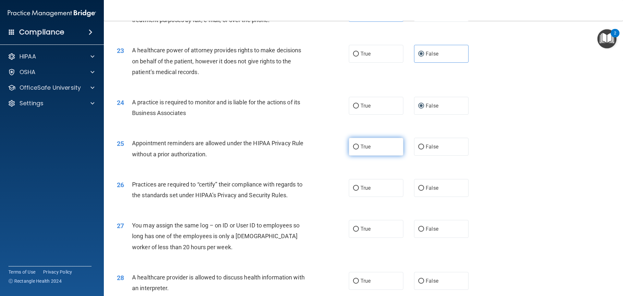
click at [367, 148] on span "True" at bounding box center [366, 146] width 10 height 6
click at [359, 148] on input "True" at bounding box center [356, 146] width 6 height 5
radio input "true"
click at [428, 183] on label "False" at bounding box center [441, 188] width 55 height 18
click at [424, 186] on input "False" at bounding box center [421, 188] width 6 height 5
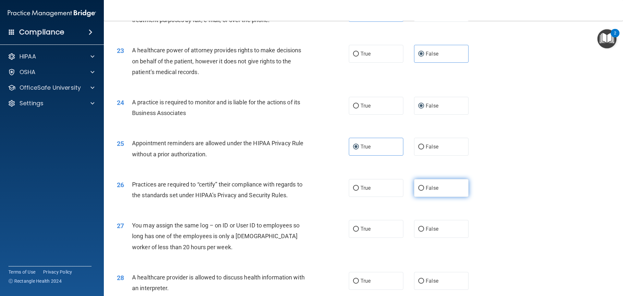
radio input "true"
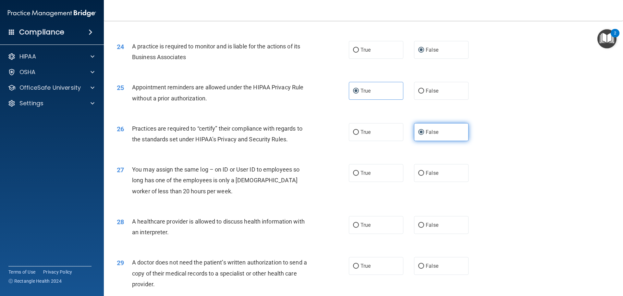
scroll to position [1136, 0]
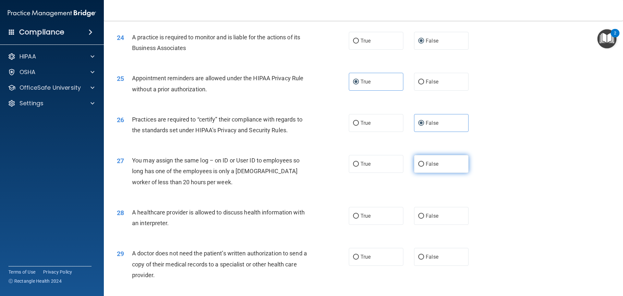
click at [425, 170] on label "False" at bounding box center [441, 164] width 55 height 18
click at [424, 166] on input "False" at bounding box center [421, 164] width 6 height 5
radio input "true"
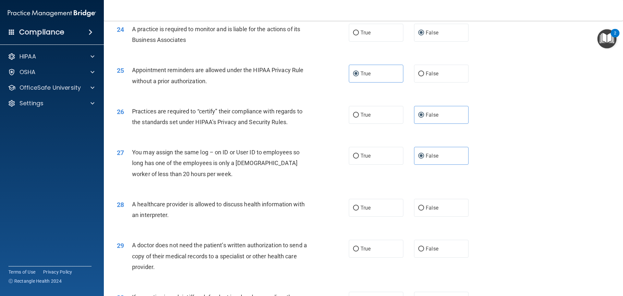
scroll to position [1168, 0]
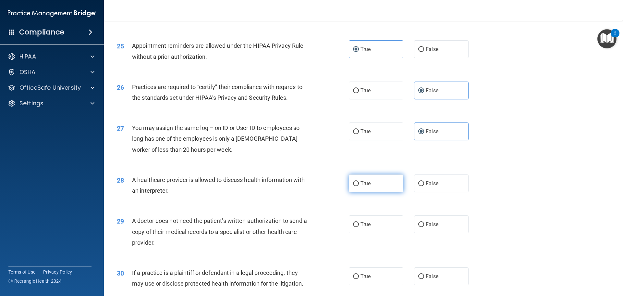
click at [373, 181] on label "True" at bounding box center [376, 183] width 55 height 18
click at [359, 181] on input "True" at bounding box center [356, 183] width 6 height 5
radio input "true"
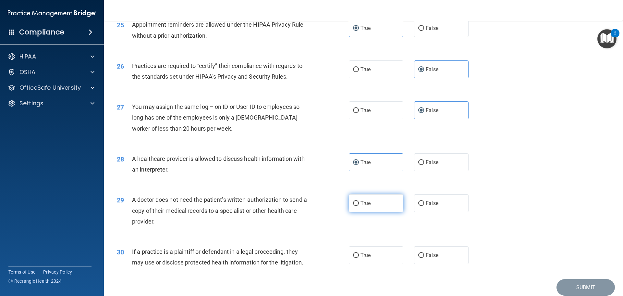
scroll to position [1215, 0]
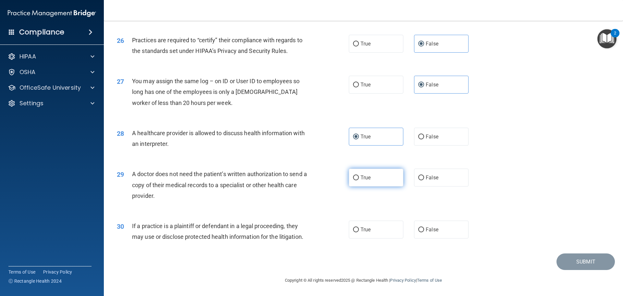
click at [370, 182] on label "True" at bounding box center [376, 177] width 55 height 18
click at [359, 180] on input "True" at bounding box center [356, 177] width 6 height 5
radio input "true"
click at [370, 227] on label "True" at bounding box center [376, 229] width 55 height 18
click at [359, 227] on input "True" at bounding box center [356, 229] width 6 height 5
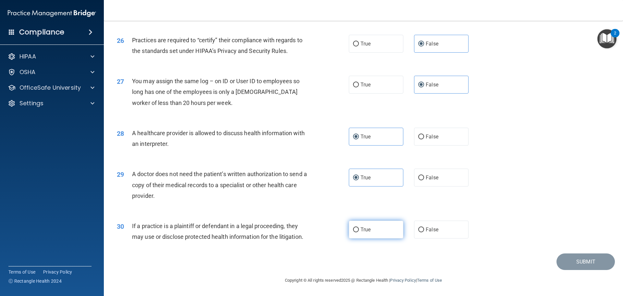
radio input "true"
click at [578, 262] on button "Submit" at bounding box center [586, 261] width 58 height 17
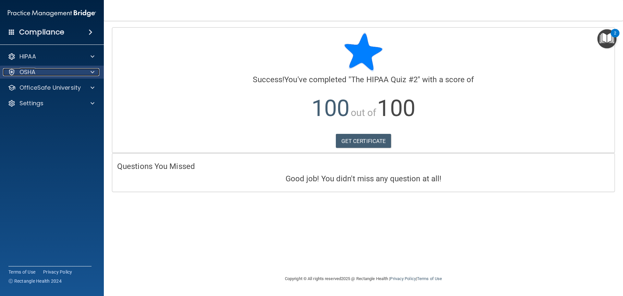
click at [49, 71] on div "OSHA" at bounding box center [43, 72] width 80 height 8
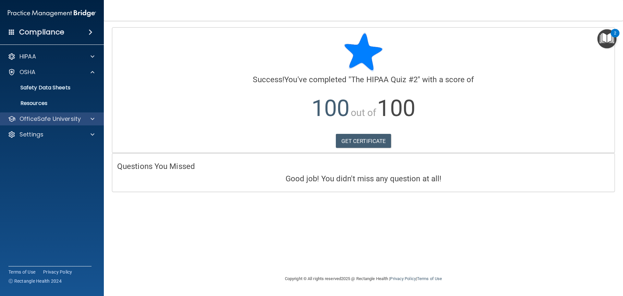
click at [49, 114] on div "OfficeSafe University" at bounding box center [52, 118] width 104 height 13
click at [51, 117] on p "OfficeSafe University" at bounding box center [49, 119] width 61 height 8
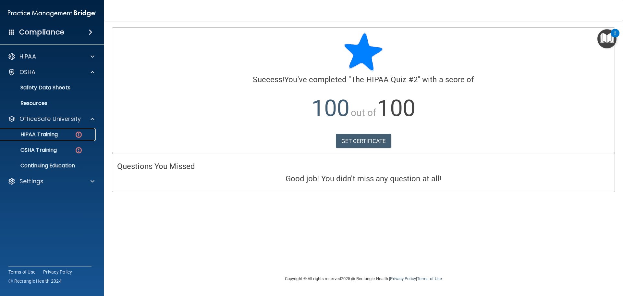
click at [53, 135] on p "HIPAA Training" at bounding box center [31, 134] width 54 height 6
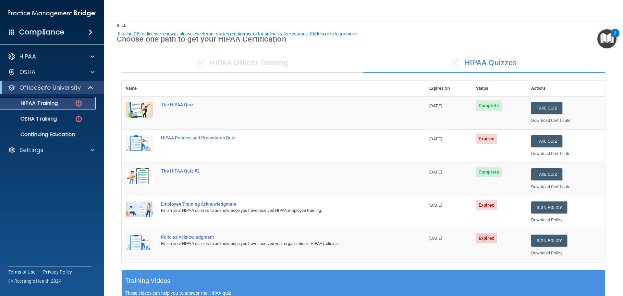
scroll to position [32, 0]
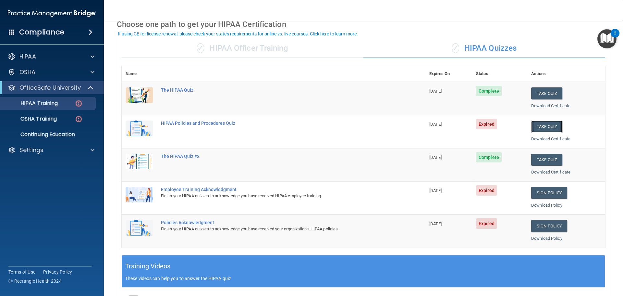
click at [547, 123] on button "Take Quiz" at bounding box center [546, 126] width 31 height 12
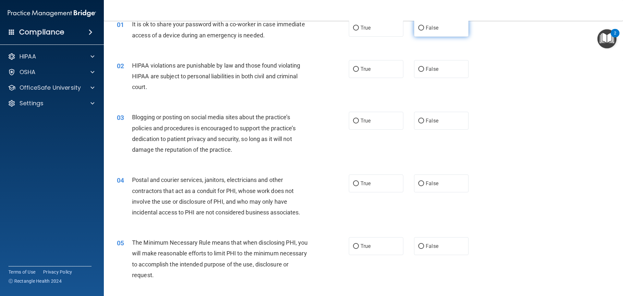
click at [432, 30] on span "False" at bounding box center [432, 28] width 13 height 6
click at [424, 30] on input "False" at bounding box center [421, 28] width 6 height 5
radio input "true"
click at [371, 70] on label "True" at bounding box center [376, 69] width 55 height 18
click at [359, 70] on input "True" at bounding box center [356, 69] width 6 height 5
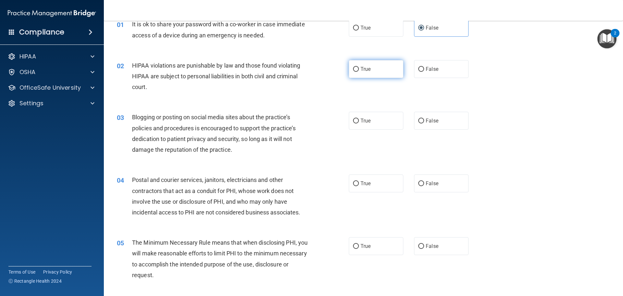
radio input "true"
click at [448, 122] on label "False" at bounding box center [441, 121] width 55 height 18
click at [424, 122] on input "False" at bounding box center [421, 120] width 6 height 5
radio input "true"
click at [440, 182] on label "False" at bounding box center [441, 183] width 55 height 18
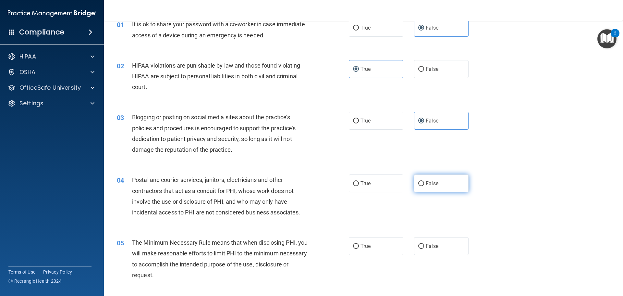
click at [424, 182] on input "False" at bounding box center [421, 183] width 6 height 5
radio input "true"
click at [373, 187] on label "True" at bounding box center [376, 183] width 55 height 18
click at [359, 186] on input "True" at bounding box center [356, 183] width 6 height 5
radio input "true"
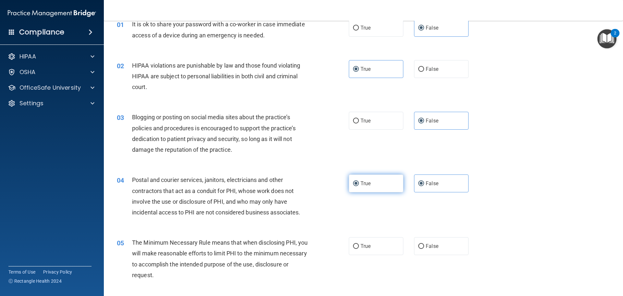
radio input "false"
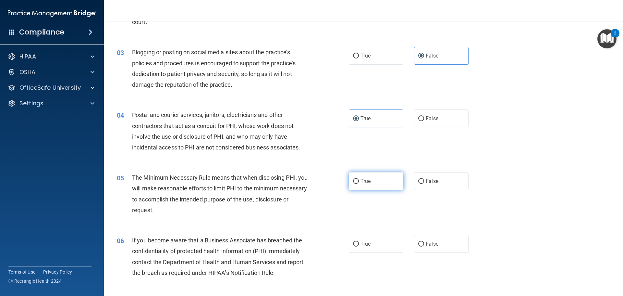
scroll to position [130, 0]
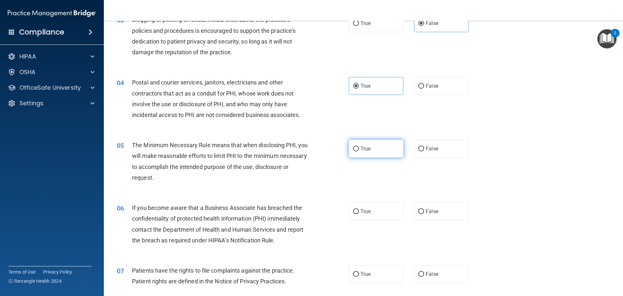
click at [380, 148] on label "True" at bounding box center [376, 149] width 55 height 18
click at [359, 148] on input "True" at bounding box center [356, 148] width 6 height 5
radio input "true"
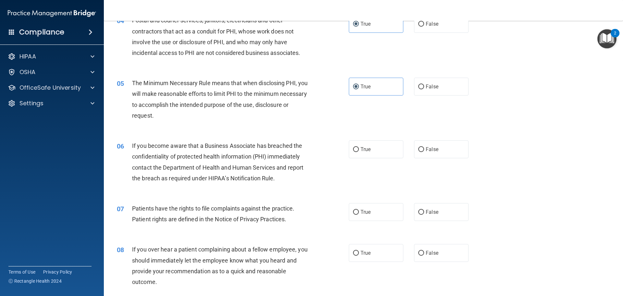
scroll to position [195, 0]
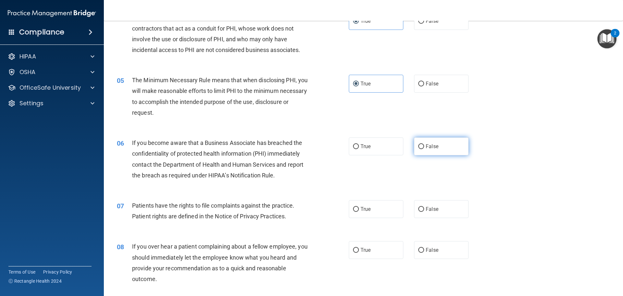
click at [420, 148] on input "False" at bounding box center [421, 146] width 6 height 5
radio input "true"
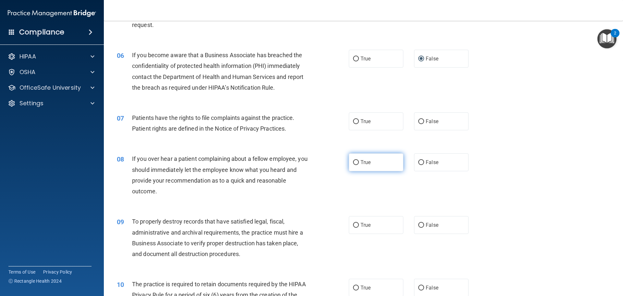
scroll to position [292, 0]
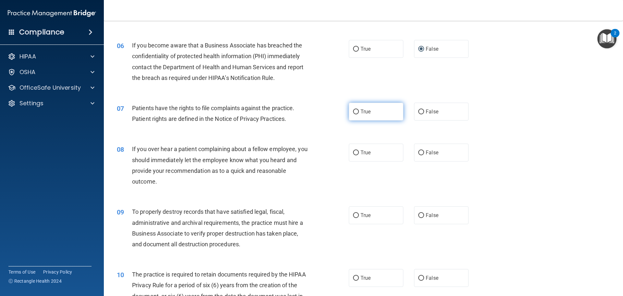
click at [364, 115] on label "True" at bounding box center [376, 112] width 55 height 18
click at [359, 114] on input "True" at bounding box center [356, 111] width 6 height 5
radio input "true"
click at [435, 146] on label "False" at bounding box center [441, 152] width 55 height 18
click at [424, 150] on input "False" at bounding box center [421, 152] width 6 height 5
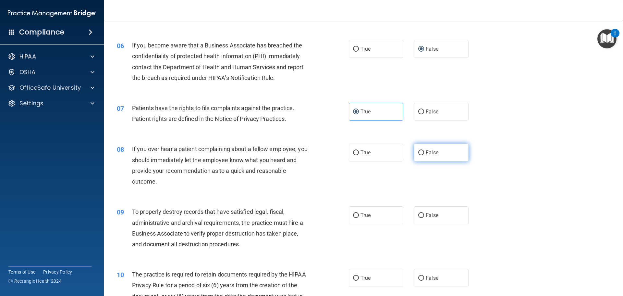
radio input "true"
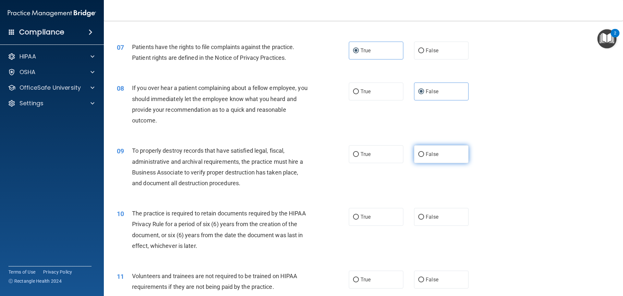
scroll to position [357, 0]
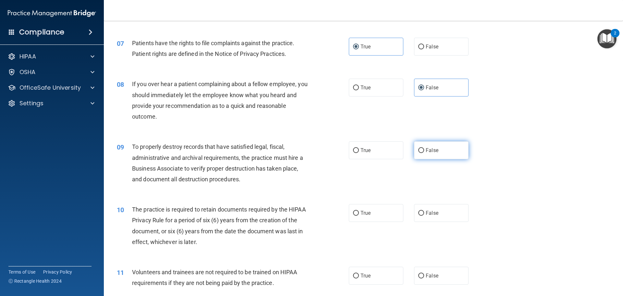
click at [430, 145] on label "False" at bounding box center [441, 150] width 55 height 18
click at [424, 148] on input "False" at bounding box center [421, 150] width 6 height 5
radio input "true"
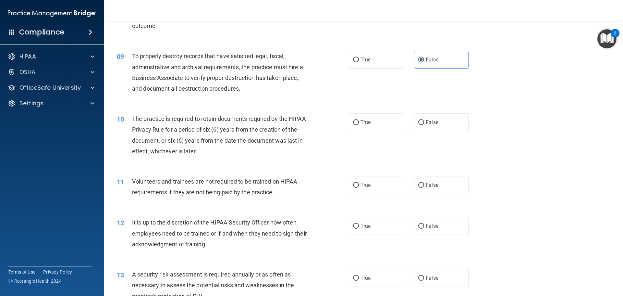
scroll to position [454, 0]
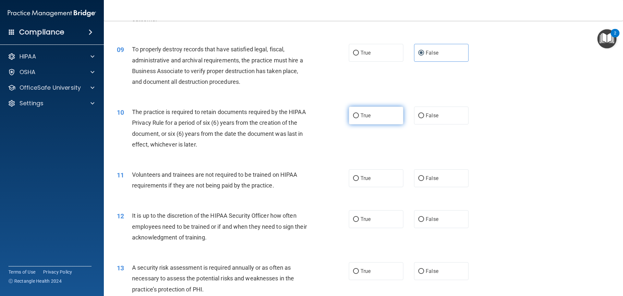
click at [371, 113] on label "True" at bounding box center [376, 115] width 55 height 18
click at [359, 113] on input "True" at bounding box center [356, 115] width 6 height 5
radio input "true"
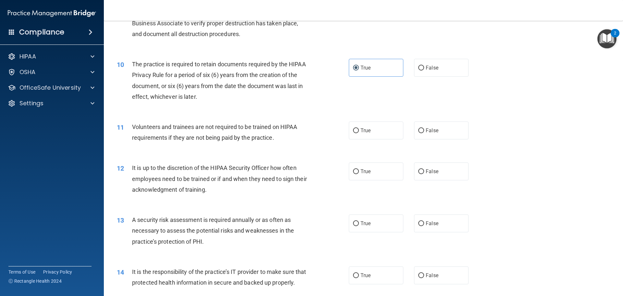
scroll to position [519, 0]
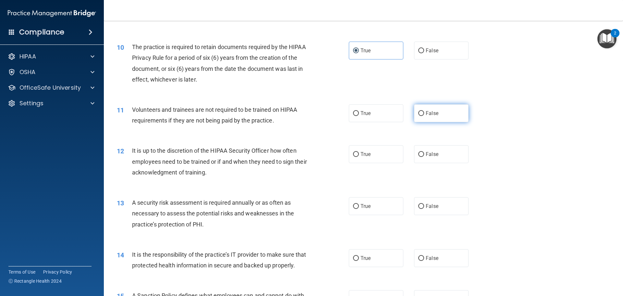
click at [444, 114] on label "False" at bounding box center [441, 113] width 55 height 18
click at [424, 114] on input "False" at bounding box center [421, 113] width 6 height 5
radio input "true"
click at [430, 152] on span "False" at bounding box center [432, 154] width 13 height 6
click at [424, 152] on input "False" at bounding box center [421, 154] width 6 height 5
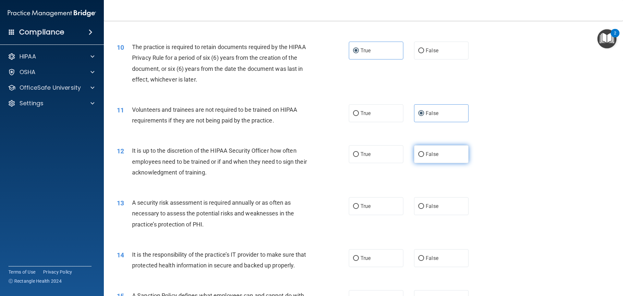
radio input "true"
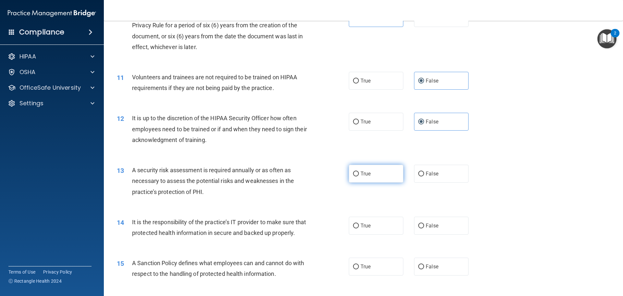
click at [366, 171] on span "True" at bounding box center [366, 173] width 10 height 6
click at [359, 171] on input "True" at bounding box center [356, 173] width 6 height 5
radio input "true"
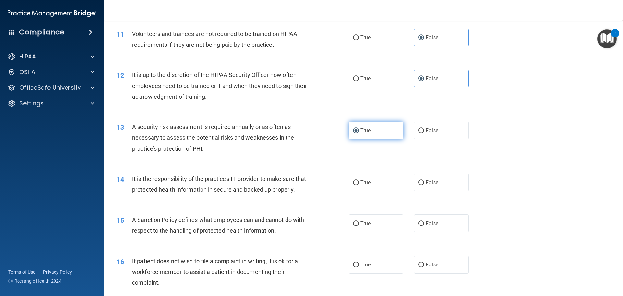
scroll to position [617, 0]
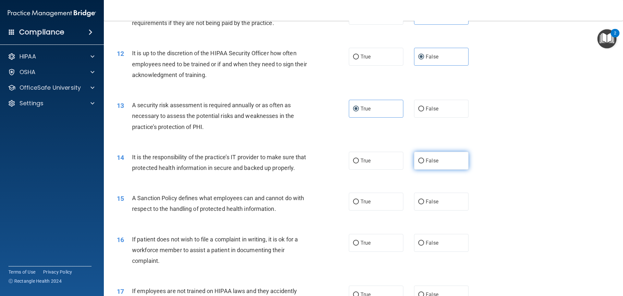
click at [434, 166] on label "False" at bounding box center [441, 161] width 55 height 18
click at [424, 163] on input "False" at bounding box center [421, 160] width 6 height 5
radio input "true"
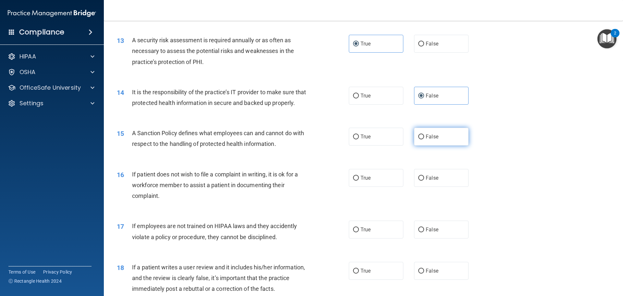
click at [426, 140] on span "False" at bounding box center [432, 136] width 13 height 6
click at [424, 139] on input "False" at bounding box center [421, 136] width 6 height 5
radio input "true"
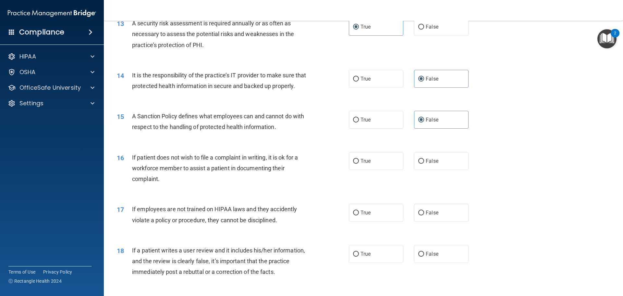
scroll to position [714, 0]
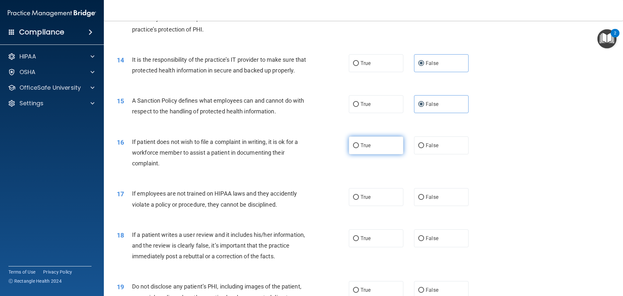
click at [384, 149] on label "True" at bounding box center [376, 145] width 55 height 18
click at [359, 148] on input "True" at bounding box center [356, 145] width 6 height 5
radio input "true"
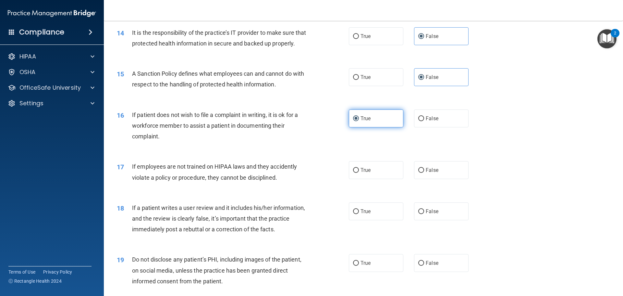
scroll to position [779, 0]
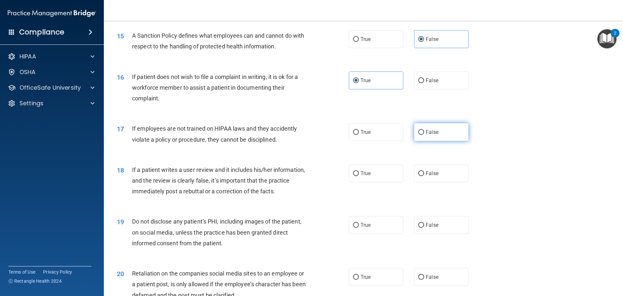
click at [424, 141] on label "False" at bounding box center [441, 132] width 55 height 18
click at [424, 135] on input "False" at bounding box center [421, 132] width 6 height 5
radio input "true"
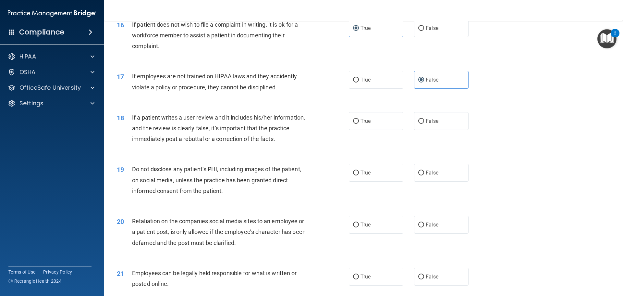
scroll to position [844, 0]
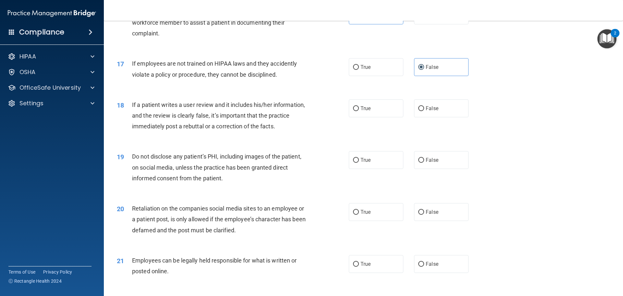
click at [425, 131] on div "18 If a patient writes a user review and it includes his/her information, and t…" at bounding box center [363, 117] width 503 height 52
click at [426, 111] on span "False" at bounding box center [432, 108] width 13 height 6
click at [424, 111] on input "False" at bounding box center [421, 108] width 6 height 5
radio input "true"
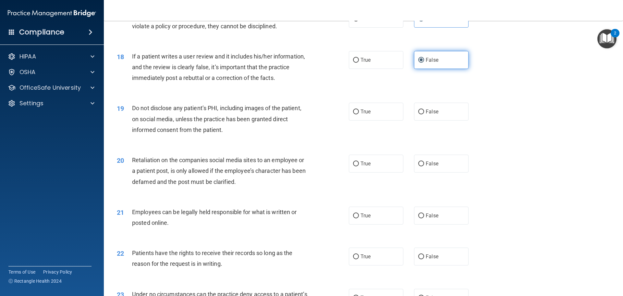
scroll to position [909, 0]
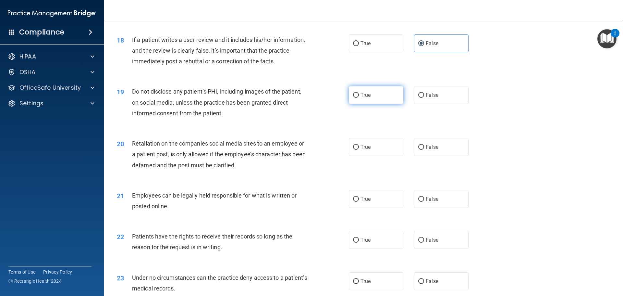
click at [355, 98] on input "True" at bounding box center [356, 95] width 6 height 5
radio input "true"
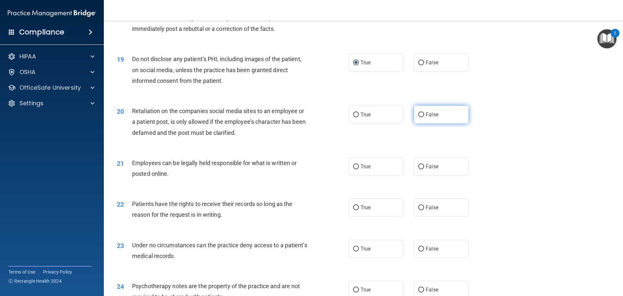
click at [433, 123] on label "False" at bounding box center [441, 114] width 55 height 18
click at [424, 117] on input "False" at bounding box center [421, 114] width 6 height 5
radio input "true"
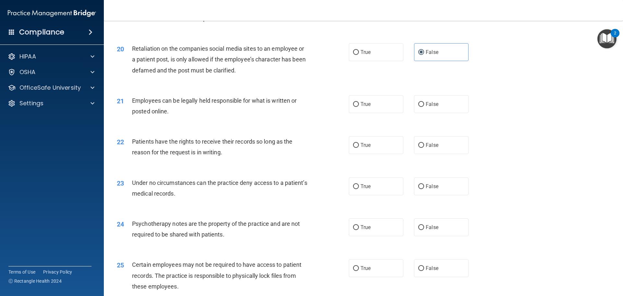
scroll to position [1006, 0]
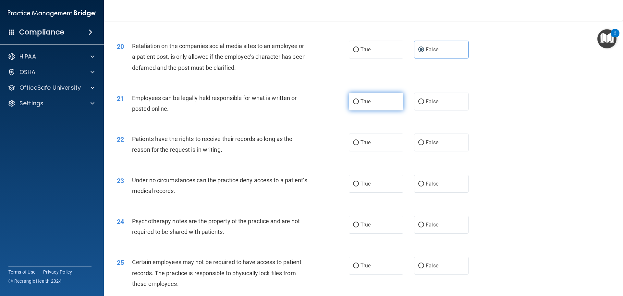
click at [364, 104] on span "True" at bounding box center [366, 101] width 10 height 6
click at [359, 104] on input "True" at bounding box center [356, 101] width 6 height 5
radio input "true"
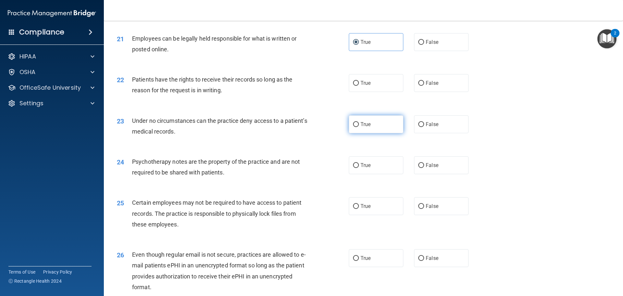
scroll to position [1071, 0]
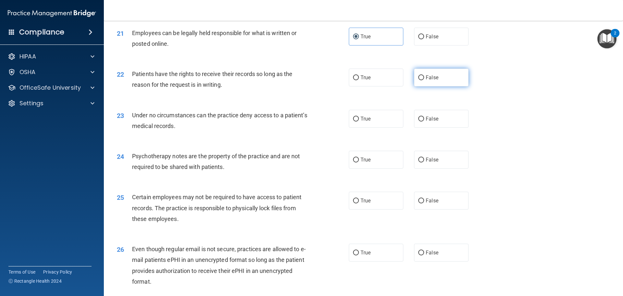
click at [428, 80] on span "False" at bounding box center [432, 77] width 13 height 6
click at [424, 80] on input "False" at bounding box center [421, 77] width 6 height 5
radio input "true"
click at [429, 122] on span "False" at bounding box center [432, 119] width 13 height 6
click at [424, 121] on input "False" at bounding box center [421, 119] width 6 height 5
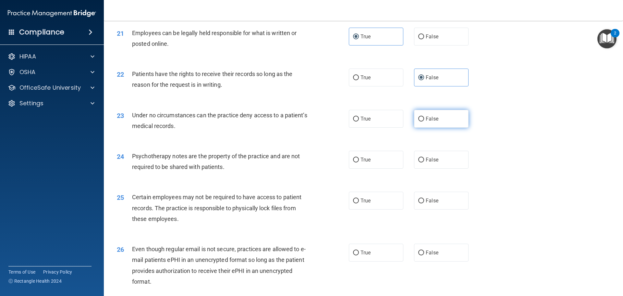
radio input "true"
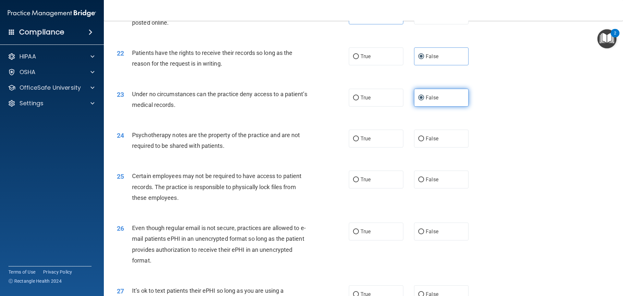
scroll to position [1103, 0]
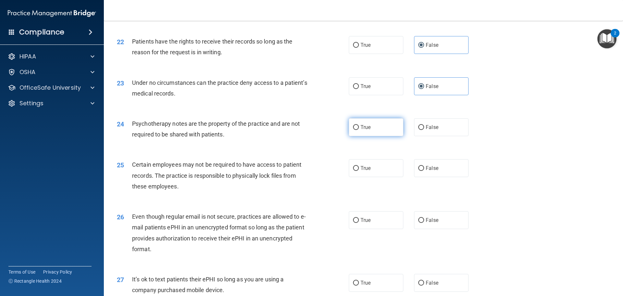
click at [374, 136] on label "True" at bounding box center [376, 127] width 55 height 18
click at [359, 130] on input "True" at bounding box center [356, 127] width 6 height 5
radio input "true"
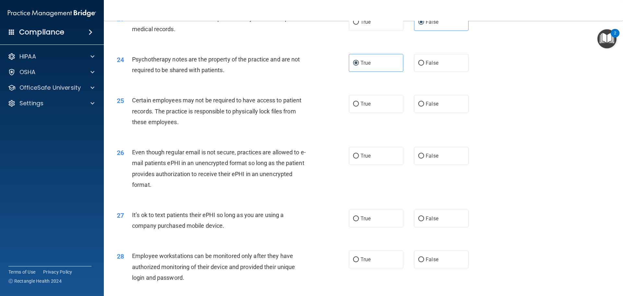
scroll to position [1168, 0]
click at [361, 106] on span "True" at bounding box center [366, 103] width 10 height 6
click at [359, 106] on input "True" at bounding box center [356, 103] width 6 height 5
radio input "true"
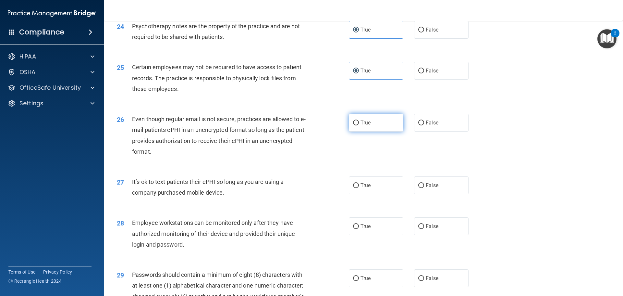
click at [371, 131] on label "True" at bounding box center [376, 123] width 55 height 18
click at [359, 125] on input "True" at bounding box center [356, 122] width 6 height 5
radio input "true"
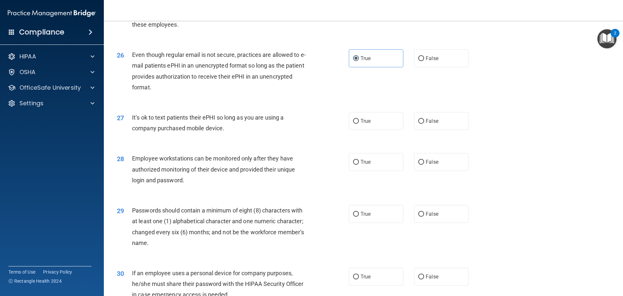
scroll to position [1266, 0]
click at [422, 129] on label "False" at bounding box center [441, 120] width 55 height 18
click at [422, 123] on input "False" at bounding box center [421, 120] width 6 height 5
radio input "true"
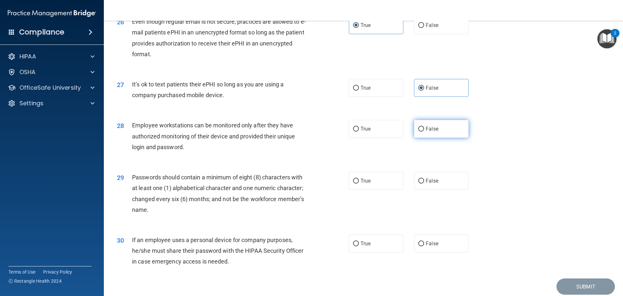
click at [428, 132] on span "False" at bounding box center [432, 129] width 13 height 6
click at [424, 131] on input "False" at bounding box center [421, 129] width 6 height 5
radio input "true"
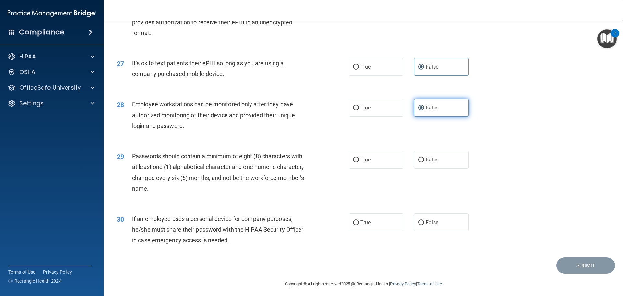
scroll to position [1331, 0]
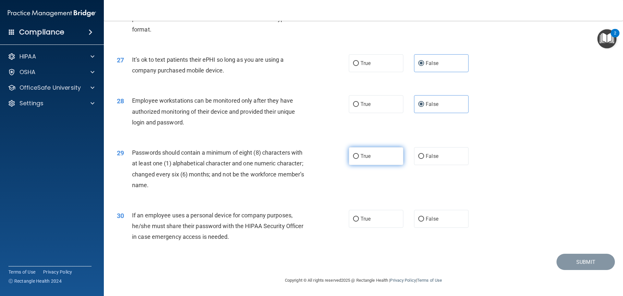
click at [387, 157] on label "True" at bounding box center [376, 156] width 55 height 18
click at [359, 157] on input "True" at bounding box center [356, 156] width 6 height 5
radio input "true"
click at [429, 220] on span "False" at bounding box center [432, 218] width 13 height 6
click at [424, 220] on input "False" at bounding box center [421, 218] width 6 height 5
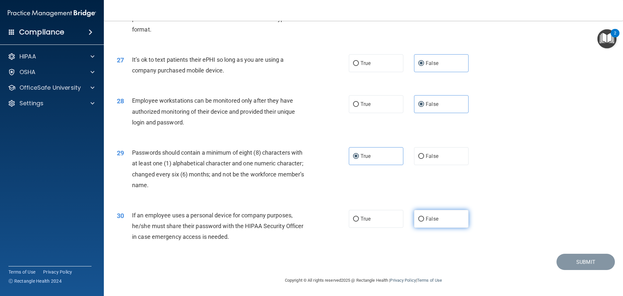
radio input "true"
click at [580, 263] on button "Submit" at bounding box center [586, 261] width 58 height 17
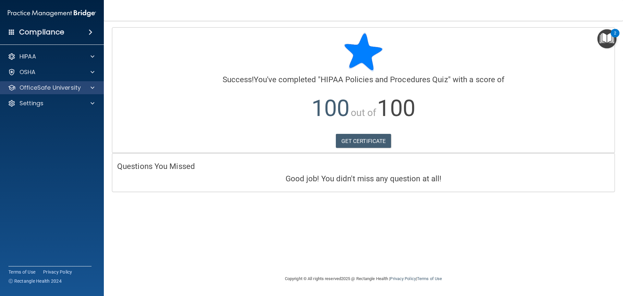
click at [51, 82] on div "OfficeSafe University" at bounding box center [52, 87] width 104 height 13
click at [80, 89] on p "OfficeSafe University" at bounding box center [49, 88] width 61 height 8
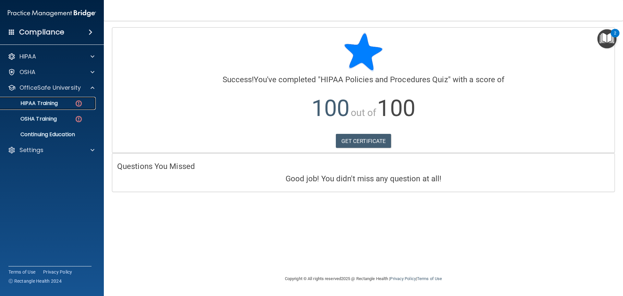
click at [62, 105] on div "HIPAA Training" at bounding box center [48, 103] width 89 height 6
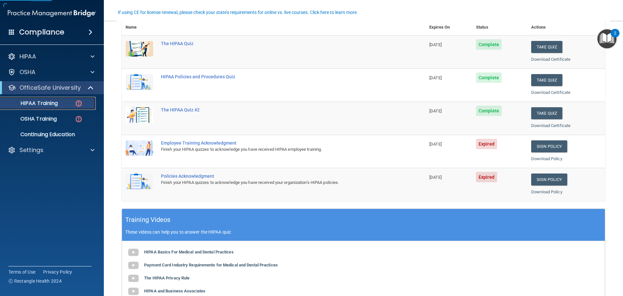
scroll to position [97, 0]
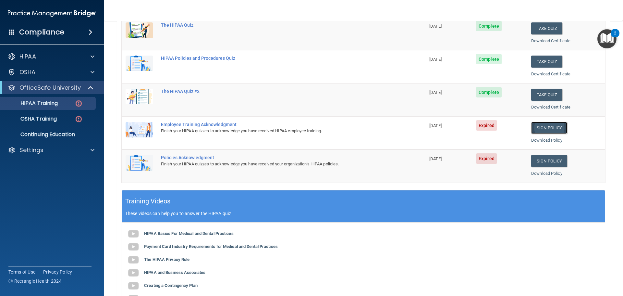
click at [542, 129] on link "Sign Policy" at bounding box center [549, 128] width 36 height 12
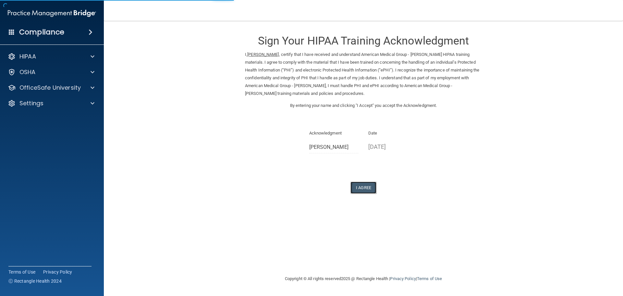
click at [371, 185] on button "I Agree" at bounding box center [363, 187] width 26 height 12
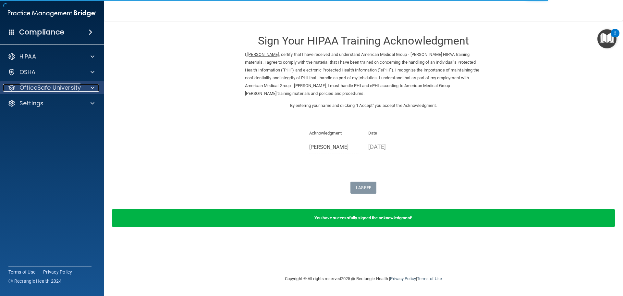
click at [52, 89] on p "OfficeSafe University" at bounding box center [49, 88] width 61 height 8
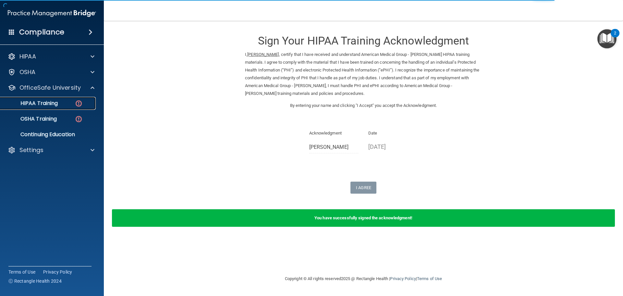
click at [55, 99] on link "HIPAA Training" at bounding box center [45, 103] width 102 height 13
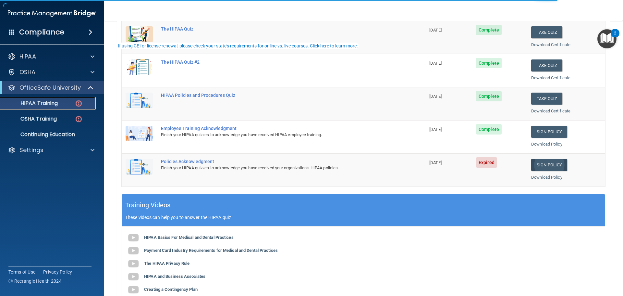
scroll to position [97, 0]
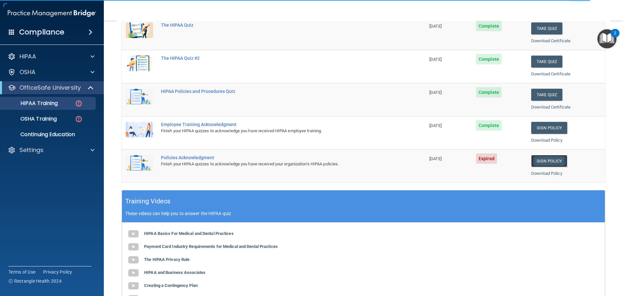
click at [542, 159] on link "Sign Policy" at bounding box center [549, 161] width 36 height 12
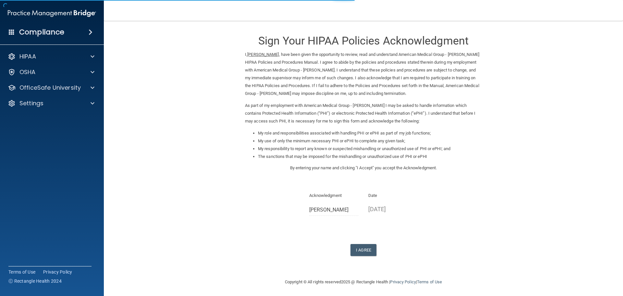
click at [365, 243] on div "Sign Your HIPAA Policies Acknowledgment I, [PERSON_NAME] , have been given the …" at bounding box center [363, 141] width 237 height 228
click at [363, 250] on button "I Agree" at bounding box center [363, 250] width 26 height 12
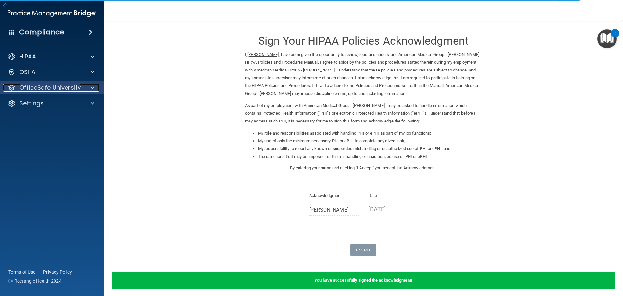
click at [83, 87] on div "OfficeSafe University" at bounding box center [43, 88] width 80 height 8
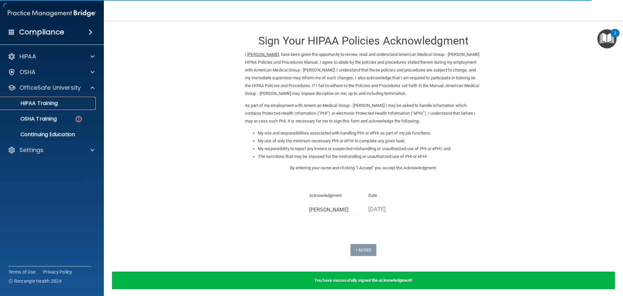
click at [71, 101] on div "HIPAA Training" at bounding box center [48, 103] width 89 height 6
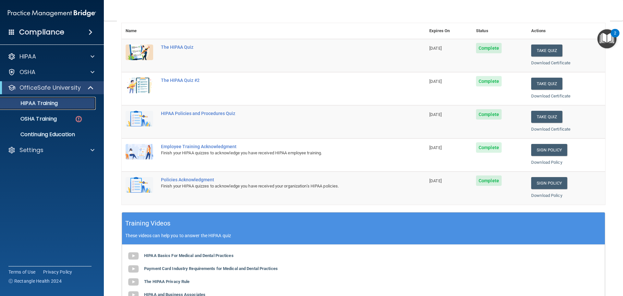
scroll to position [32, 0]
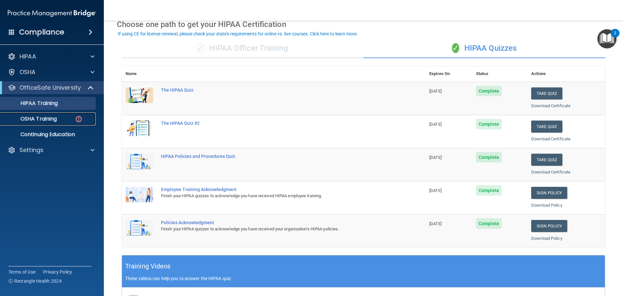
click at [50, 120] on p "OSHA Training" at bounding box center [30, 119] width 53 height 6
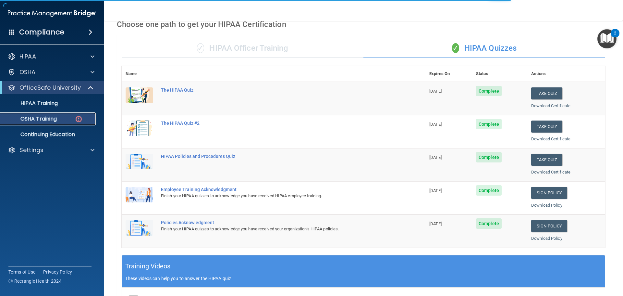
scroll to position [3, 0]
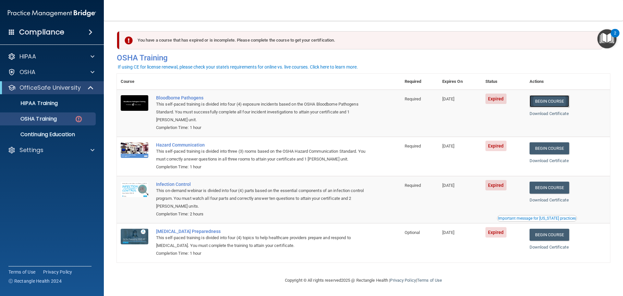
click at [549, 101] on link "Begin Course" at bounding box center [550, 101] width 40 height 12
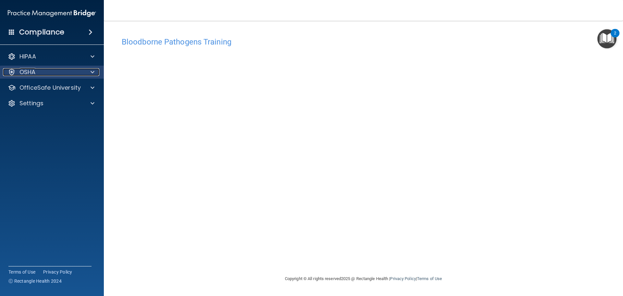
click at [71, 75] on div "OSHA" at bounding box center [43, 72] width 80 height 8
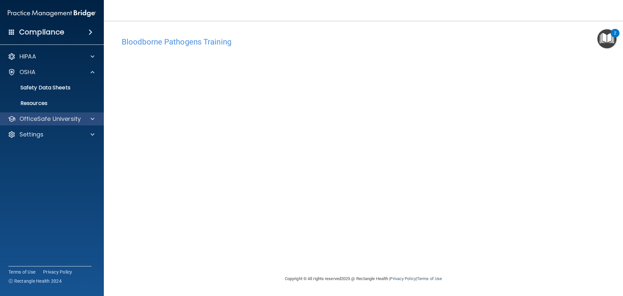
click at [70, 114] on div "OfficeSafe University" at bounding box center [52, 118] width 104 height 13
click at [68, 123] on div "OfficeSafe University" at bounding box center [52, 118] width 104 height 13
click at [90, 117] on div at bounding box center [91, 119] width 16 height 8
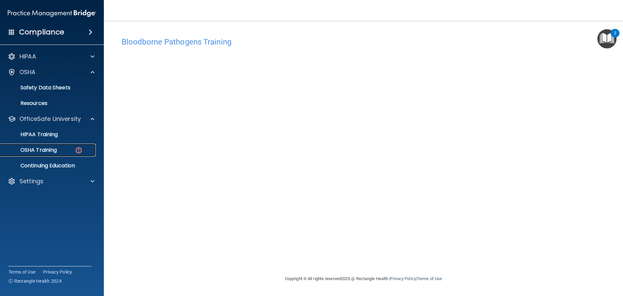
click at [72, 152] on div "OSHA Training" at bounding box center [48, 150] width 89 height 6
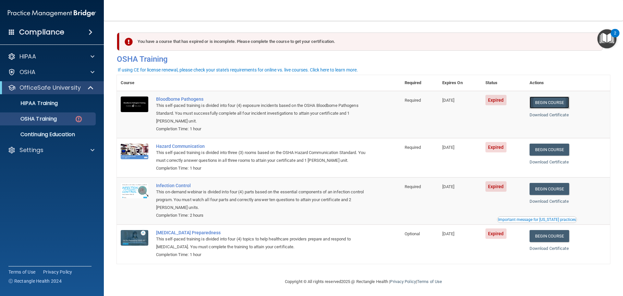
click at [564, 104] on link "Begin Course" at bounding box center [550, 102] width 40 height 12
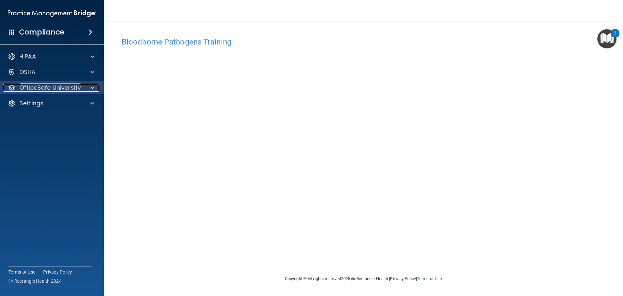
click at [89, 87] on div at bounding box center [91, 88] width 16 height 8
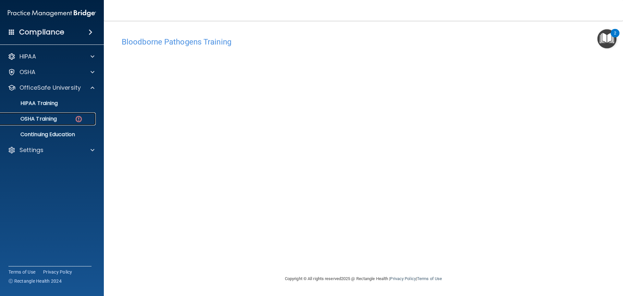
click at [82, 121] on img at bounding box center [79, 119] width 8 height 8
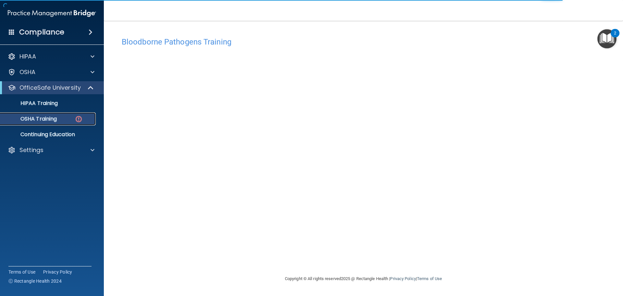
click at [56, 117] on p "OSHA Training" at bounding box center [30, 119] width 53 height 6
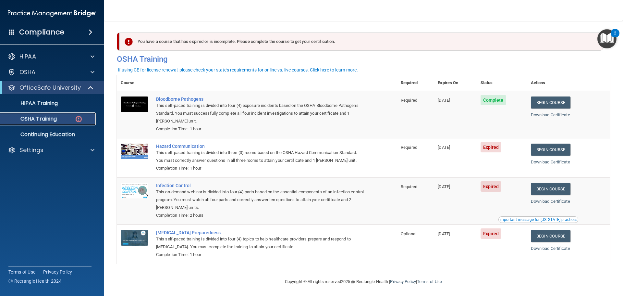
scroll to position [3, 0]
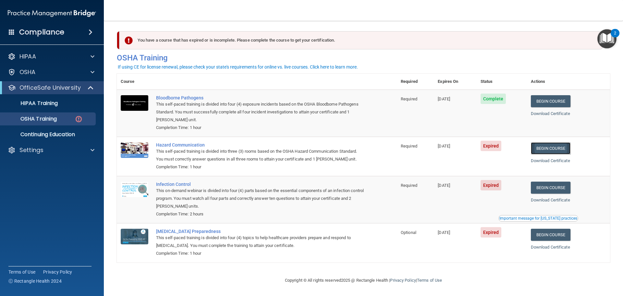
click at [552, 147] on link "Begin Course" at bounding box center [551, 148] width 40 height 12
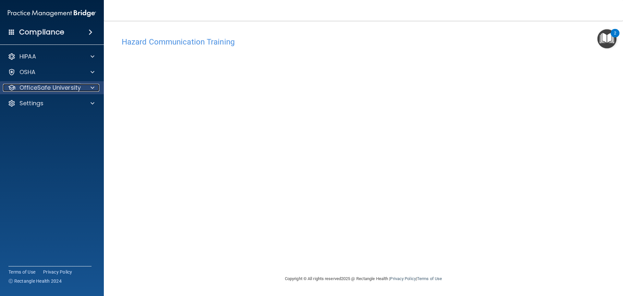
click at [77, 85] on p "OfficeSafe University" at bounding box center [49, 88] width 61 height 8
